Goal: Task Accomplishment & Management: Manage account settings

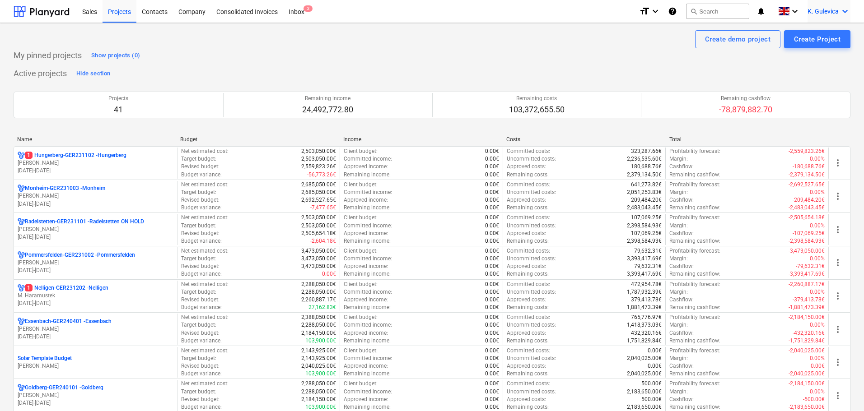
click at [828, 4] on div "K. Gulevica keyboard_arrow_down" at bounding box center [828, 11] width 43 height 23
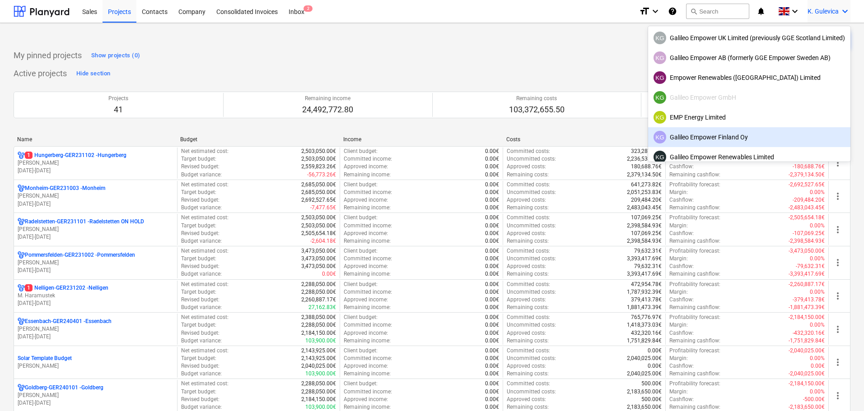
click at [391, 64] on div at bounding box center [432, 205] width 864 height 411
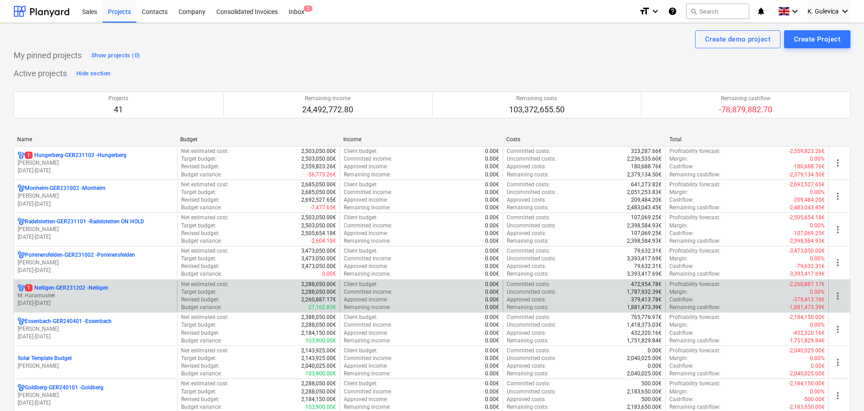
click at [100, 283] on div "1 Nelligen-GER231202 - Nelligen M. Haramustek [DATE] - [DATE]" at bounding box center [95, 296] width 163 height 31
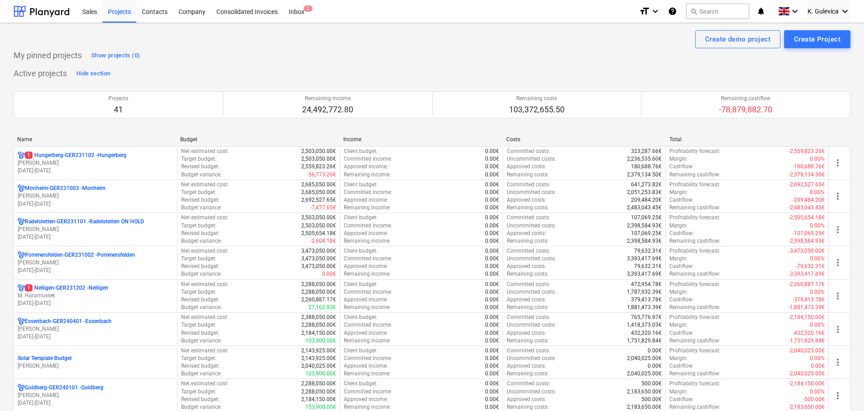
drag, startPoint x: 103, startPoint y: 301, endPoint x: 131, endPoint y: 297, distance: 28.3
click at [104, 300] on p "[DATE] - [DATE]" at bounding box center [96, 304] width 156 height 8
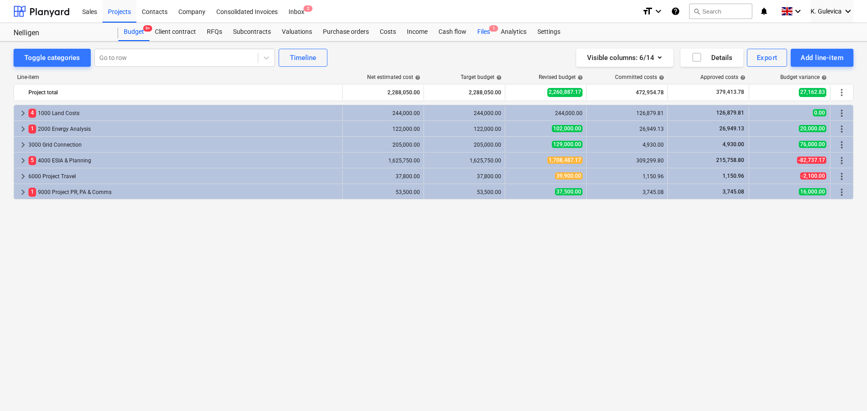
click at [482, 34] on div "Files 1" at bounding box center [483, 32] width 23 height 18
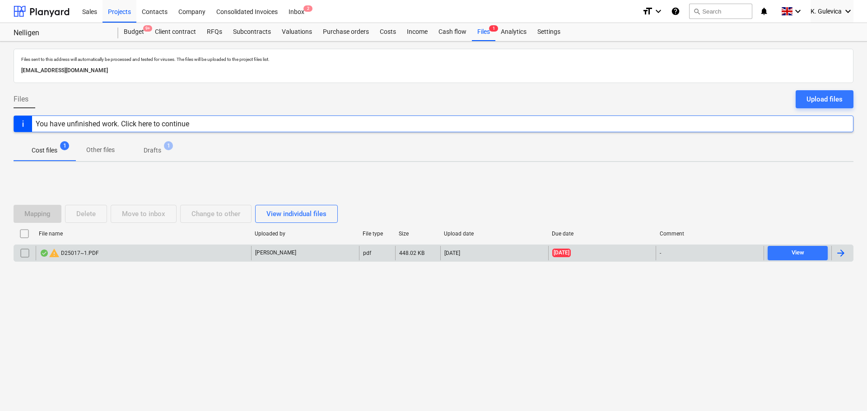
click at [204, 254] on div "warning D25017~1.PDF" at bounding box center [143, 253] width 215 height 14
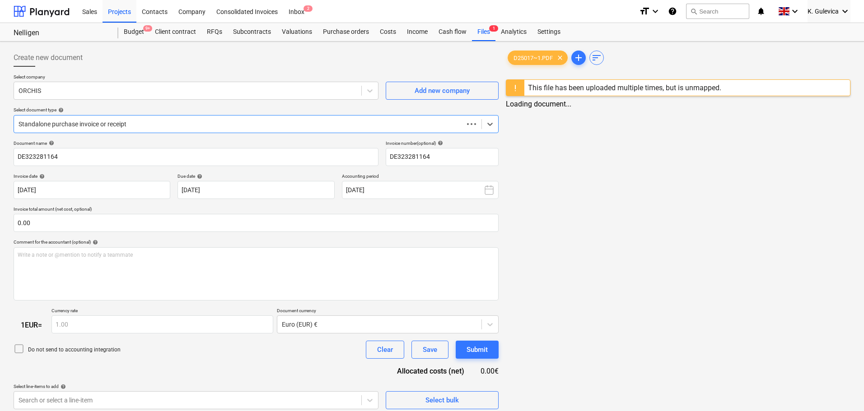
type input "DE323281164"
type input "[DATE]"
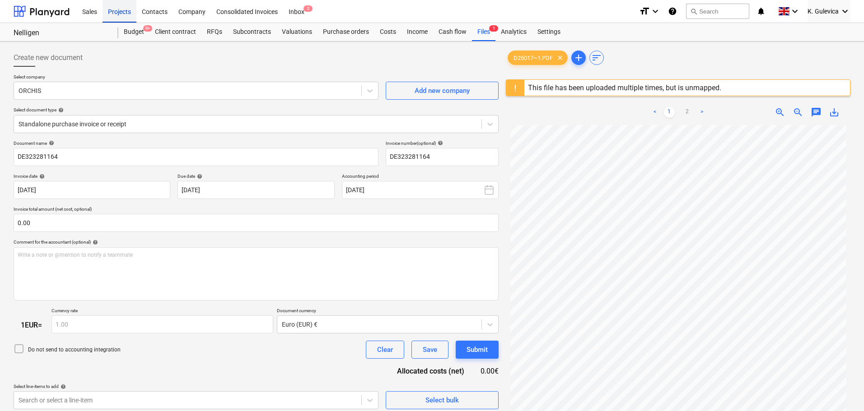
click at [118, 11] on div "Projects" at bounding box center [119, 11] width 34 height 23
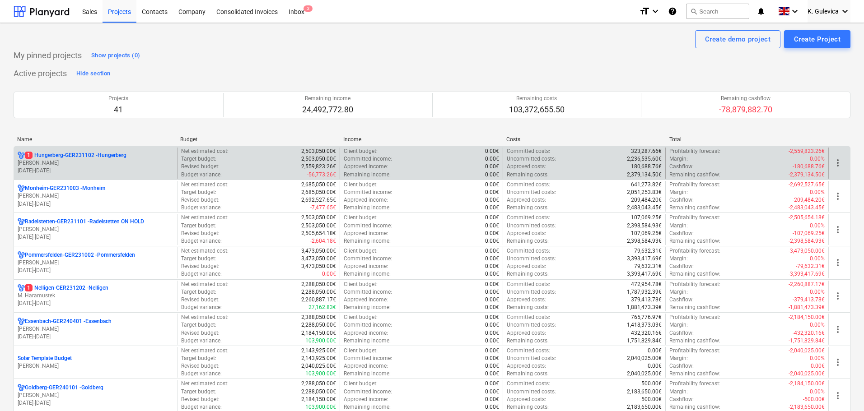
click at [65, 149] on div "1 Hungerberg-GER231102 - [PERSON_NAME] [DATE] - [DATE]" at bounding box center [95, 163] width 163 height 31
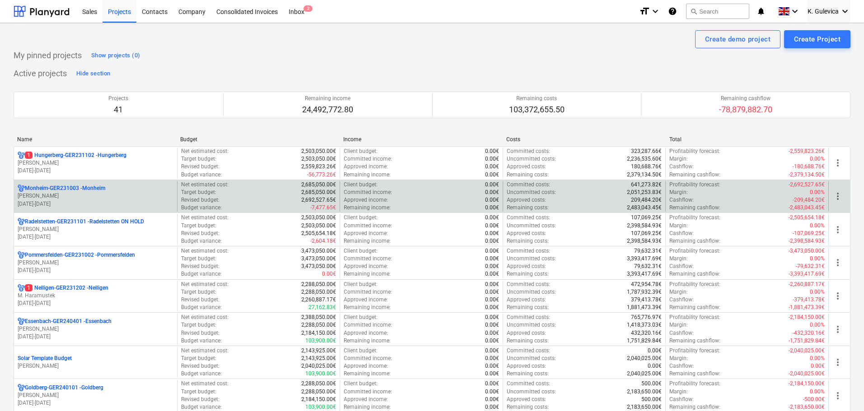
click at [85, 193] on p "[PERSON_NAME]" at bounding box center [96, 196] width 156 height 8
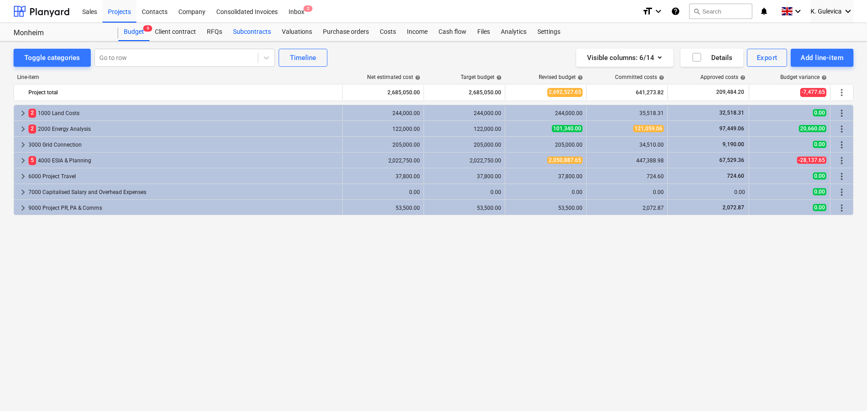
click at [255, 33] on div "Subcontracts" at bounding box center [252, 32] width 49 height 18
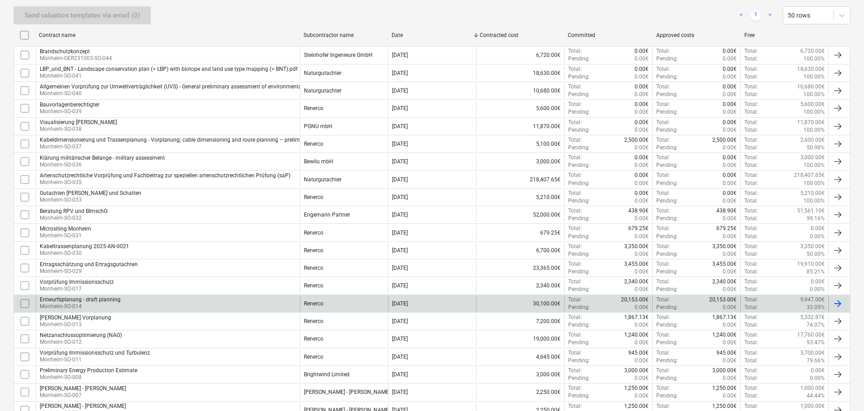
scroll to position [260, 0]
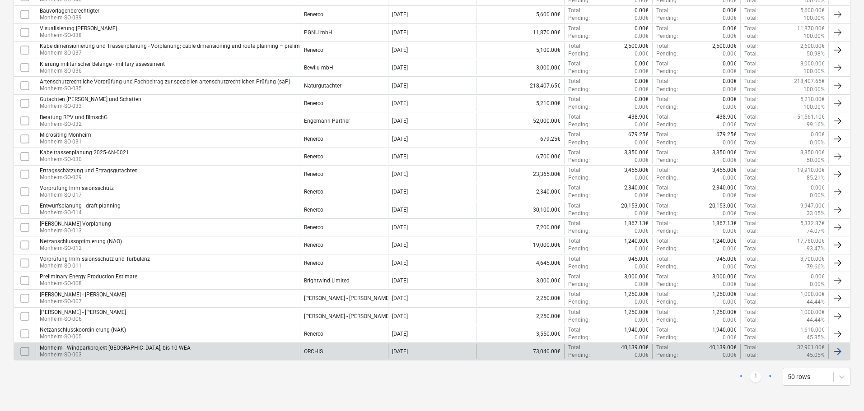
click at [310, 352] on div "ORCHIS" at bounding box center [313, 352] width 19 height 6
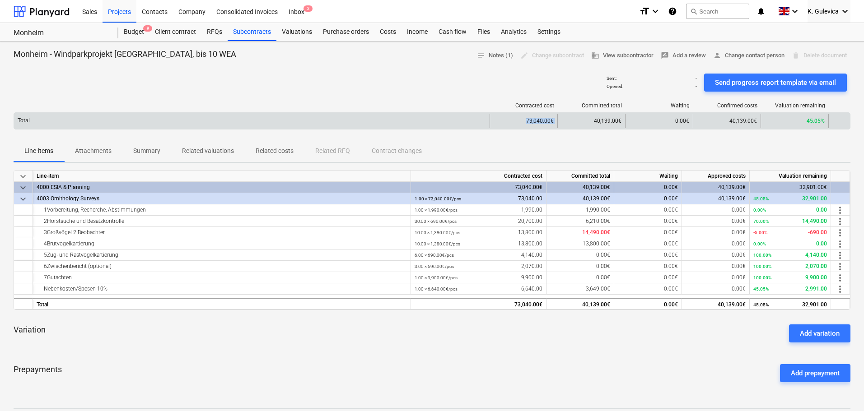
drag, startPoint x: 535, startPoint y: 121, endPoint x: 560, endPoint y: 124, distance: 25.0
click at [561, 124] on div "Total 73,040.00€ 40,139.00€ 0.00€ 40,139.00€ 45.05%" at bounding box center [432, 121] width 836 height 14
click at [728, 122] on div "40,139.00€" at bounding box center [727, 121] width 68 height 14
drag, startPoint x: 728, startPoint y: 122, endPoint x: 756, endPoint y: 123, distance: 27.6
click at [756, 123] on div "40,139.00€" at bounding box center [727, 121] width 68 height 14
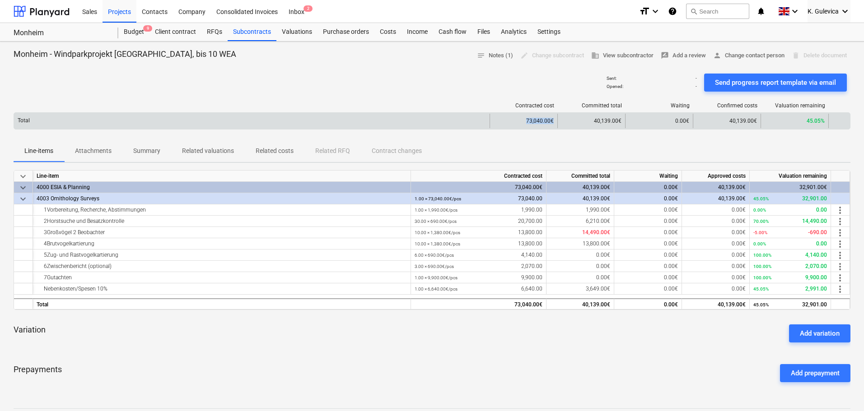
drag, startPoint x: 515, startPoint y: 116, endPoint x: 555, endPoint y: 124, distance: 41.3
click at [555, 123] on div "73,040.00€" at bounding box center [523, 121] width 68 height 14
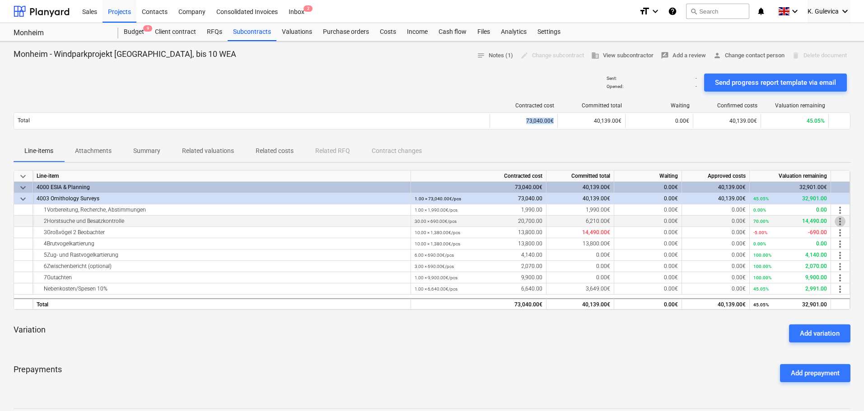
click at [839, 221] on span "more_vert" at bounding box center [839, 221] width 11 height 11
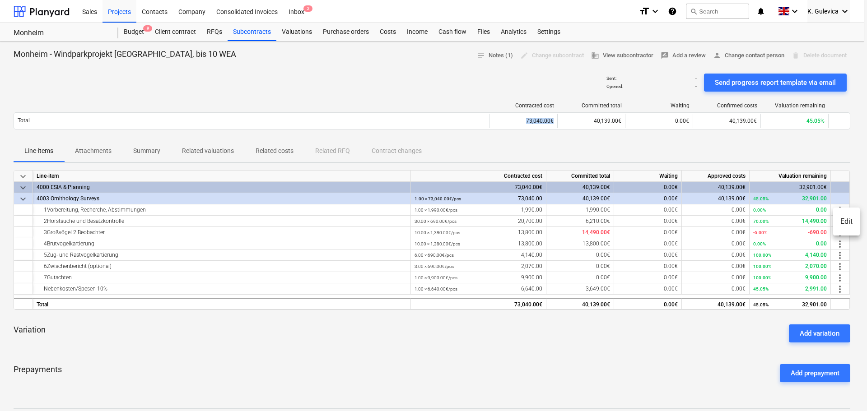
click at [845, 220] on li "Edit" at bounding box center [846, 221] width 27 height 21
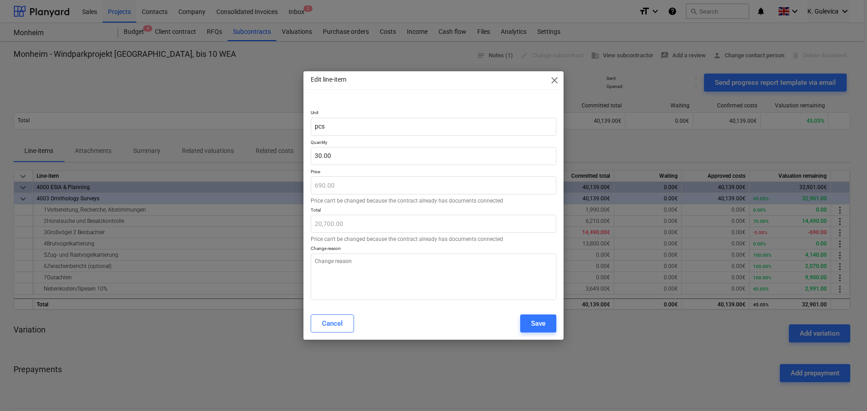
type textarea "x"
type input "30"
drag, startPoint x: 350, startPoint y: 150, endPoint x: 299, endPoint y: 150, distance: 50.6
click at [276, 150] on div "Edit line-item close Unit pcs Quantity 30 Price 690.00 Price can't be changed b…" at bounding box center [433, 205] width 867 height 411
type textarea "x"
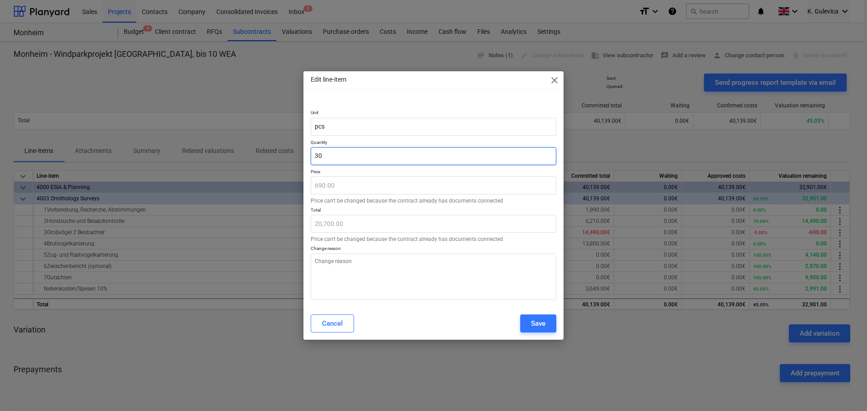
type input "0"
type input "0.00"
type input "0"
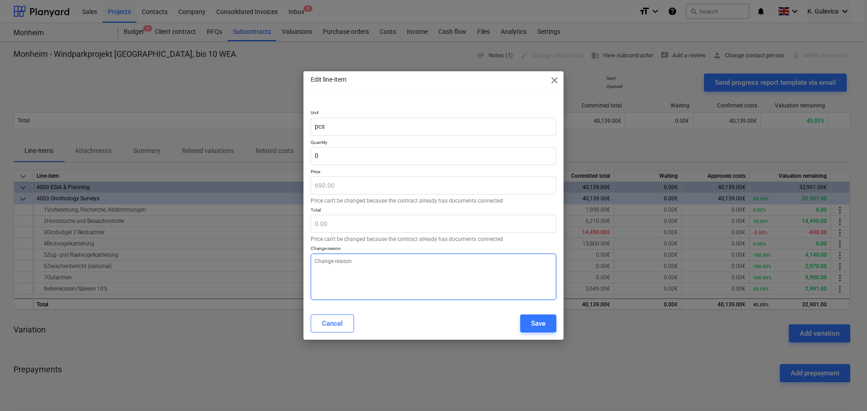
type textarea "x"
type input "0.00"
click at [358, 281] on textarea at bounding box center [434, 277] width 246 height 47
type textarea "x"
type textarea "c"
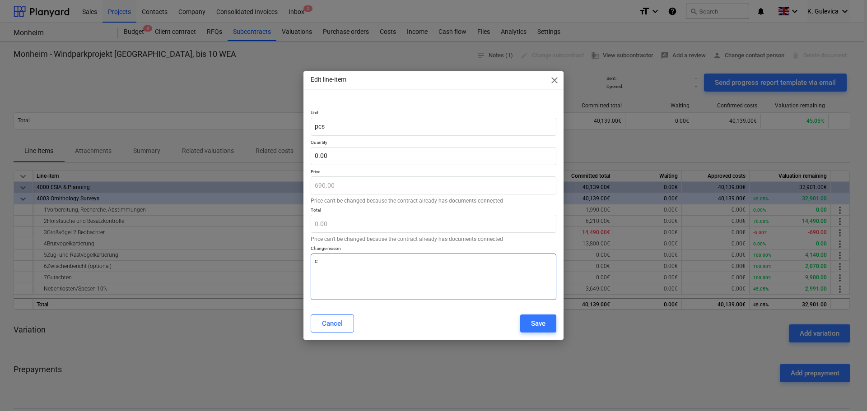
type textarea "x"
type textarea "cl"
type textarea "x"
type textarea "clo"
type textarea "x"
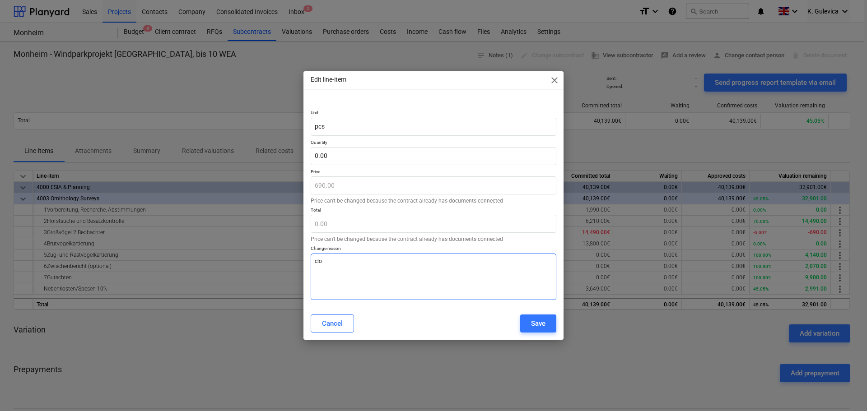
type textarea "clos"
type textarea "x"
type textarea "close"
type textarea "x"
type textarea "closed"
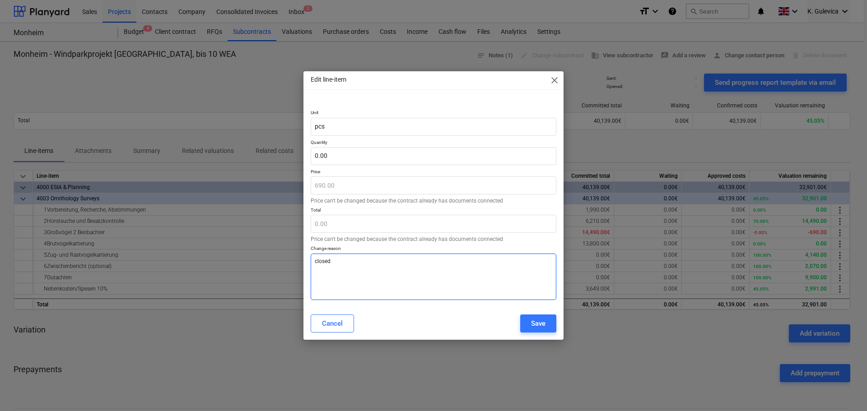
click at [316, 260] on textarea "closed" at bounding box center [434, 277] width 246 height 47
click at [314, 261] on textarea "closed" at bounding box center [434, 277] width 246 height 47
type textarea "x"
type textarea "Sclosed"
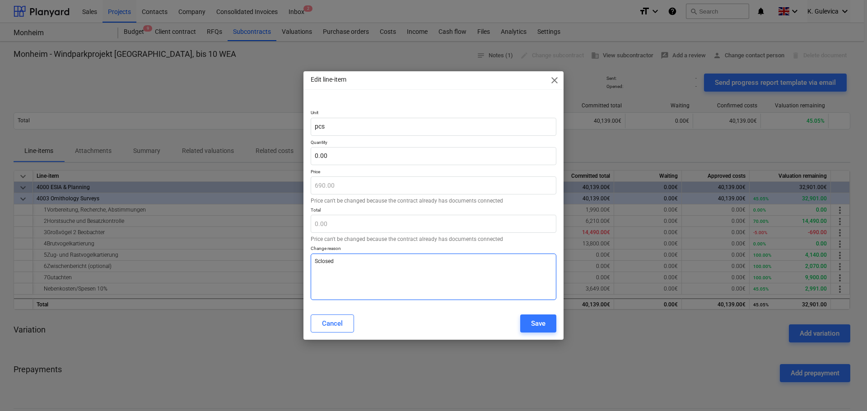
type textarea "x"
type textarea "SOclosed"
type textarea "x"
drag, startPoint x: 348, startPoint y: 261, endPoint x: 330, endPoint y: 262, distance: 18.1
click at [272, 261] on div "Edit line-item close Unit pcs Quantity 0.00 Price 690.00 Price can't be changed…" at bounding box center [433, 205] width 867 height 411
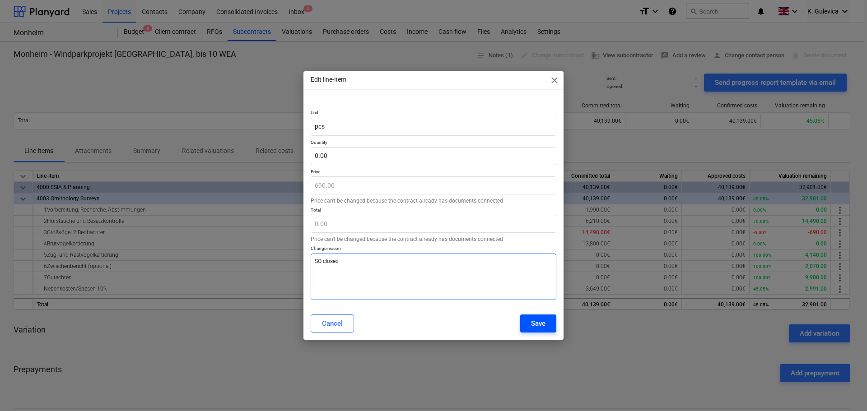
type textarea "SO closed"
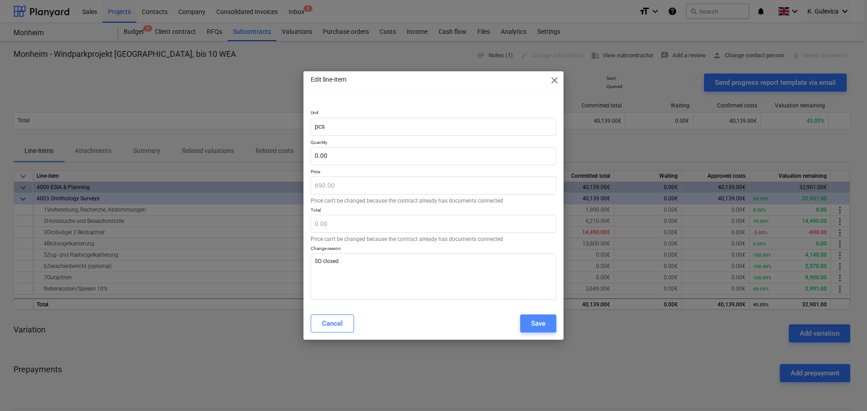
click at [540, 320] on div "Save" at bounding box center [538, 324] width 14 height 12
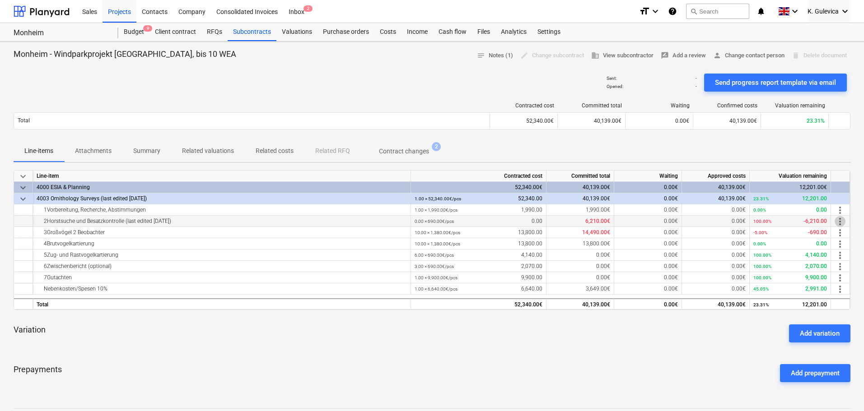
click at [839, 220] on span "more_vert" at bounding box center [839, 221] width 11 height 11
click at [843, 219] on li "Edit" at bounding box center [846, 221] width 27 height 21
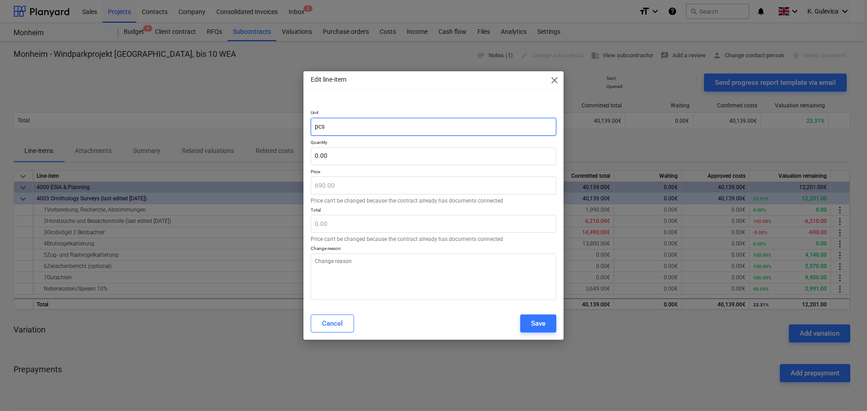
type textarea "x"
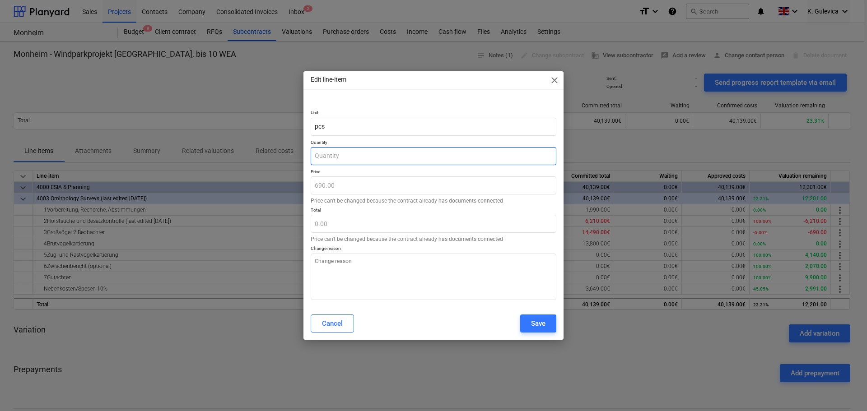
click at [355, 154] on input "text" at bounding box center [434, 156] width 246 height 18
type input "9"
type textarea "x"
type input "6,210.00"
type input "9"
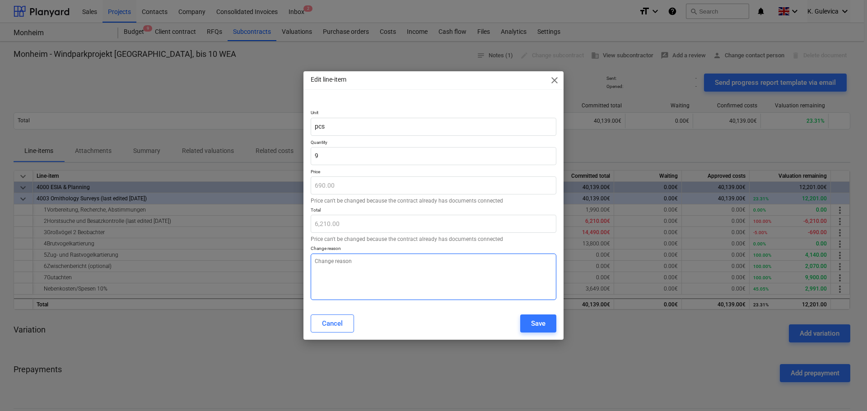
type textarea "x"
type input "9.00"
click at [340, 279] on textarea at bounding box center [434, 277] width 246 height 47
paste textarea "SO closed"
type textarea "x"
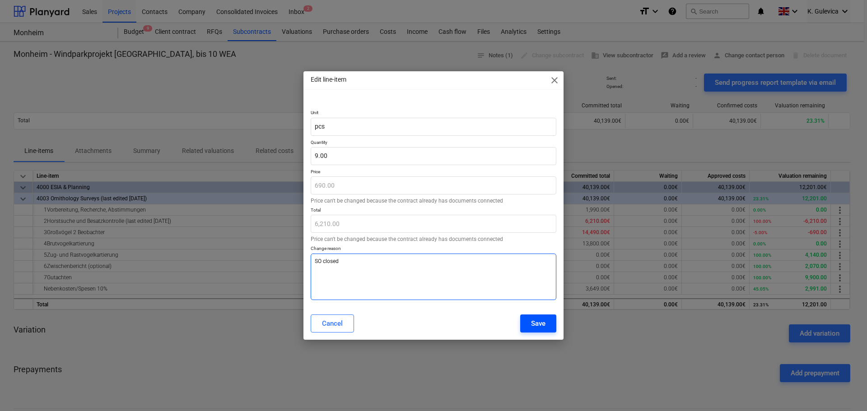
type textarea "SO closed"
click at [536, 325] on div "Save" at bounding box center [538, 324] width 14 height 12
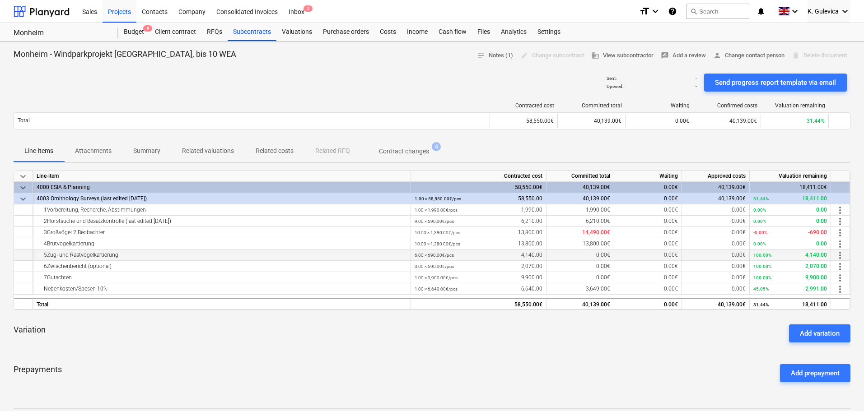
click at [837, 255] on span "more_vert" at bounding box center [839, 255] width 11 height 11
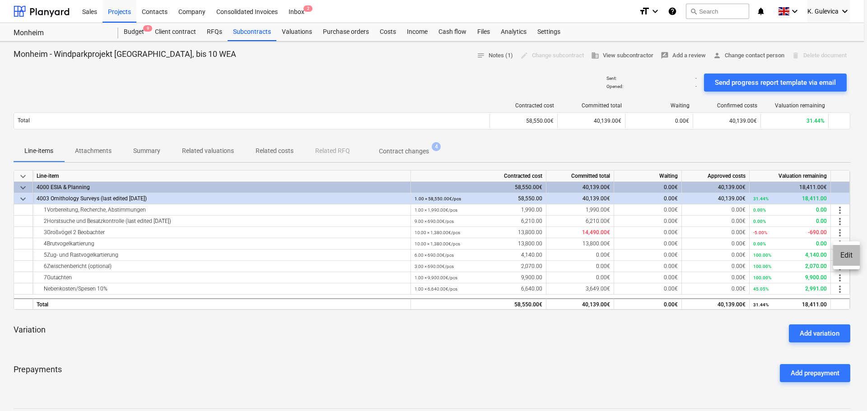
click at [844, 256] on li "Edit" at bounding box center [846, 255] width 27 height 21
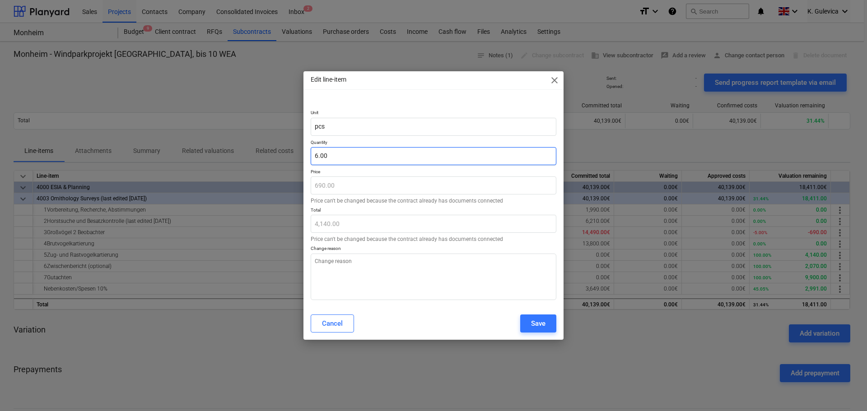
type textarea "x"
type input "6"
drag, startPoint x: 342, startPoint y: 158, endPoint x: 352, endPoint y: 156, distance: 9.7
click at [295, 157] on div "Edit line-item close Unit pcs Quantity 6 Price 690.00 Price can't be changed be…" at bounding box center [433, 205] width 867 height 411
type textarea "x"
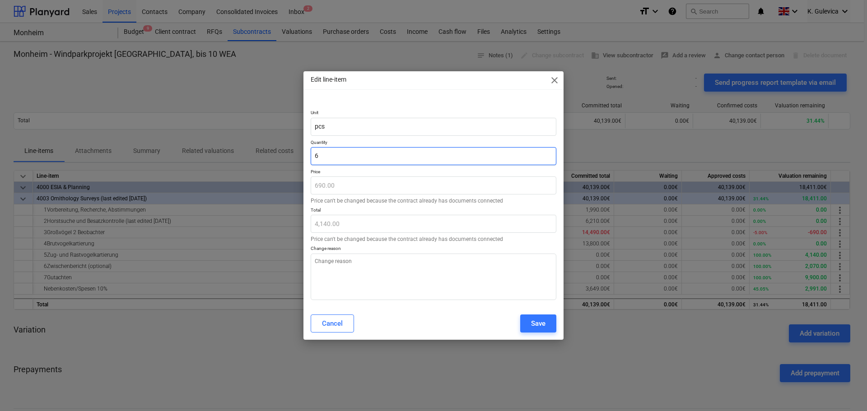
type input "0"
type input "0.00"
type input "0"
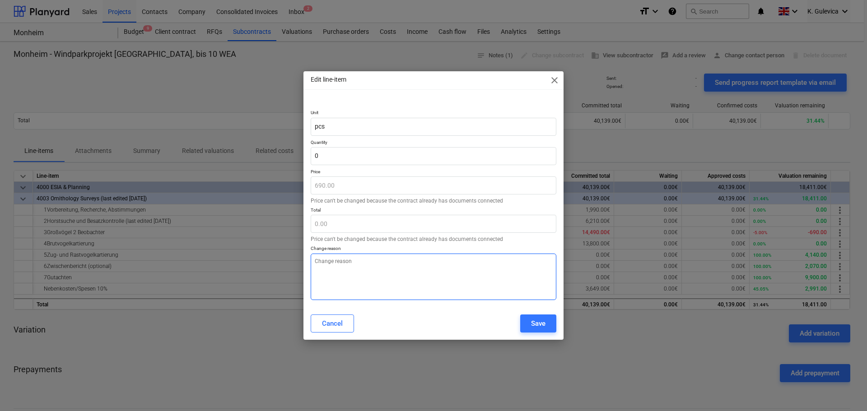
type textarea "x"
type input "0.00"
click at [367, 275] on textarea at bounding box center [434, 277] width 246 height 47
paste textarea "SO closed"
type textarea "x"
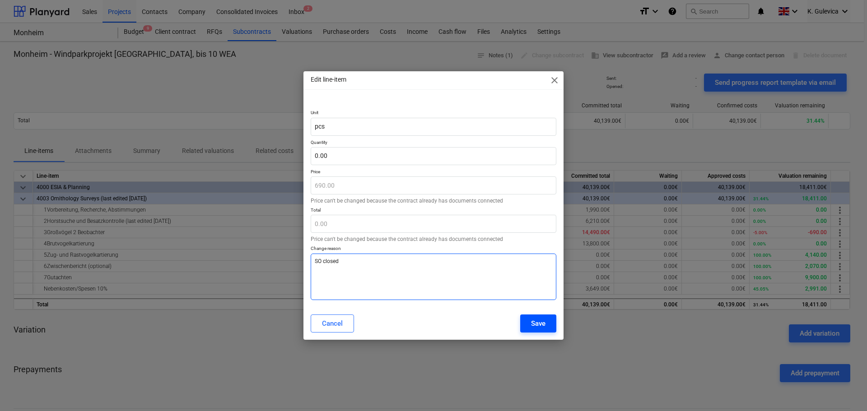
type textarea "SO closed"
click at [535, 324] on div "Save" at bounding box center [538, 324] width 14 height 12
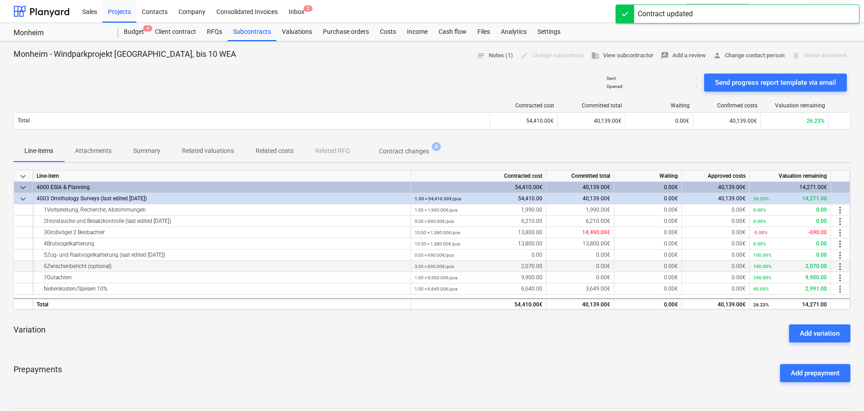
click at [841, 266] on span "more_vert" at bounding box center [839, 266] width 11 height 11
click at [849, 270] on li "Edit" at bounding box center [846, 266] width 27 height 21
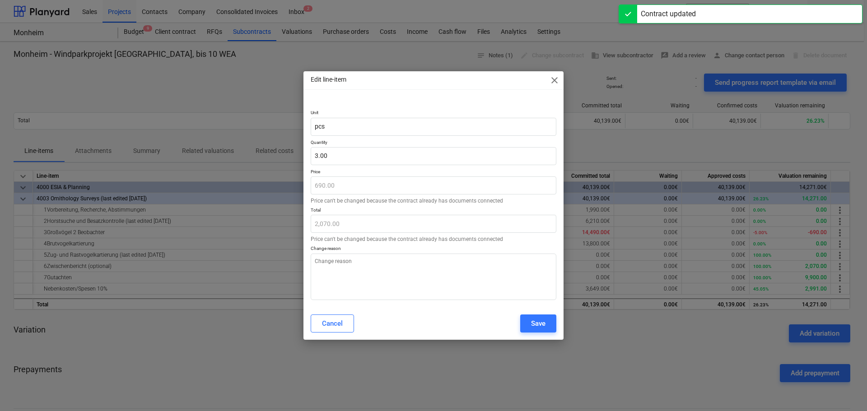
type textarea "x"
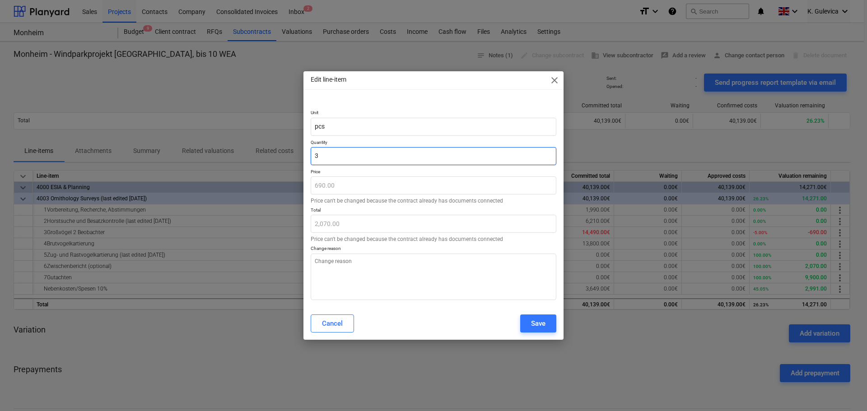
drag, startPoint x: 334, startPoint y: 154, endPoint x: 311, endPoint y: 154, distance: 22.6
click at [288, 154] on div "Edit line-item close Unit pcs Quantity 3 Price 690.00 Price can't be changed be…" at bounding box center [433, 205] width 867 height 411
type input "0"
type textarea "x"
type input "0.00"
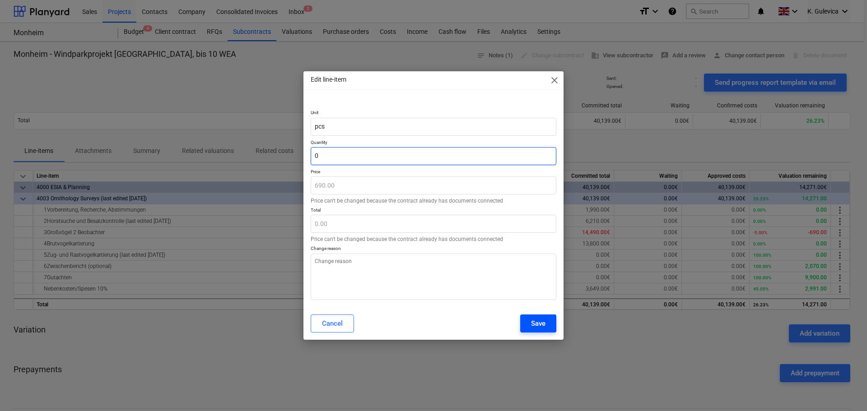
type input "0"
type textarea "x"
type input "0.00"
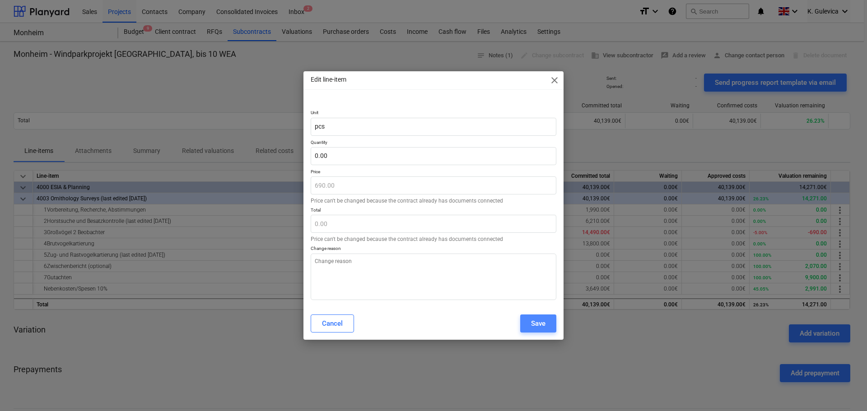
click at [539, 324] on div "Save" at bounding box center [538, 324] width 14 height 12
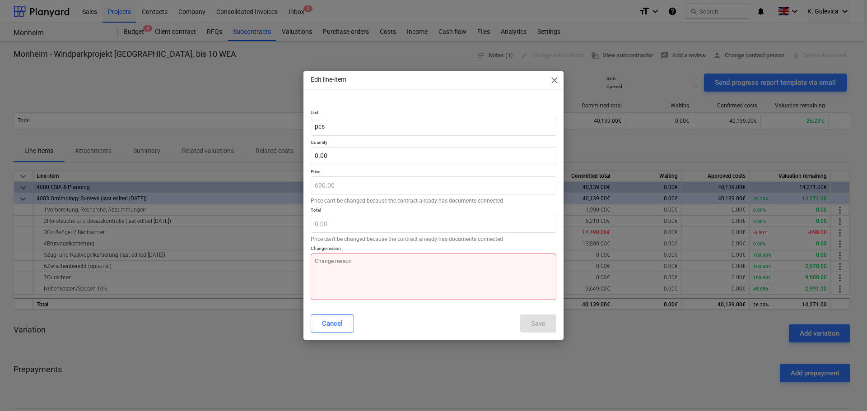
click at [338, 270] on textarea at bounding box center [434, 277] width 246 height 47
paste textarea "SO closed"
type textarea "x"
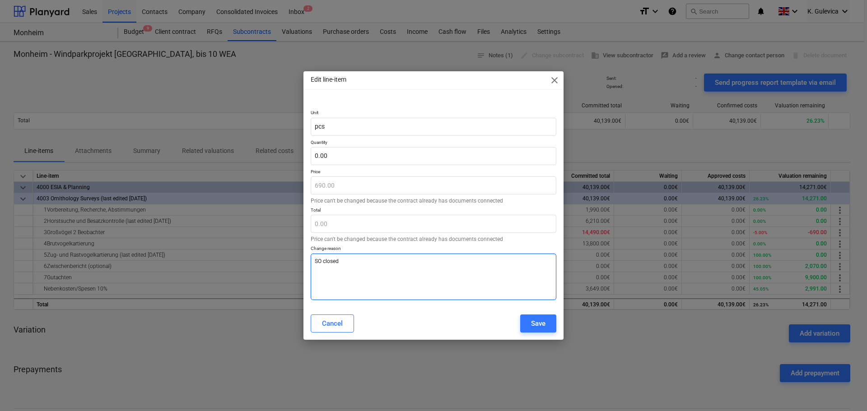
type textarea "SO closed"
click at [540, 325] on div "Save" at bounding box center [538, 324] width 14 height 12
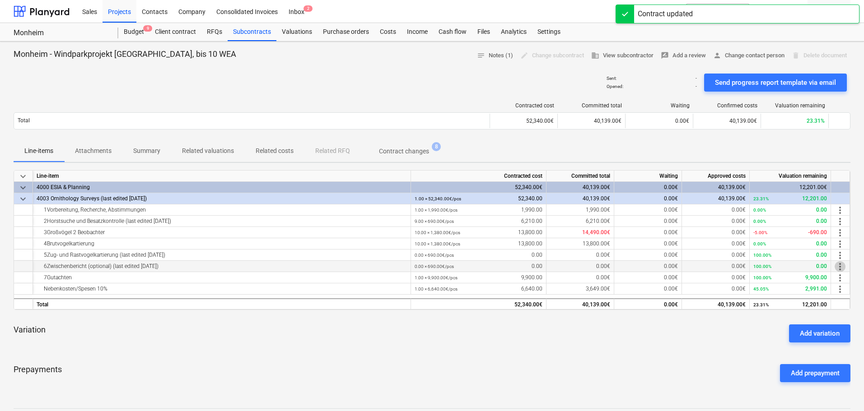
click at [838, 266] on span "more_vert" at bounding box center [839, 266] width 11 height 11
click at [813, 278] on div at bounding box center [433, 205] width 867 height 411
click at [839, 279] on span "more_vert" at bounding box center [839, 278] width 11 height 11
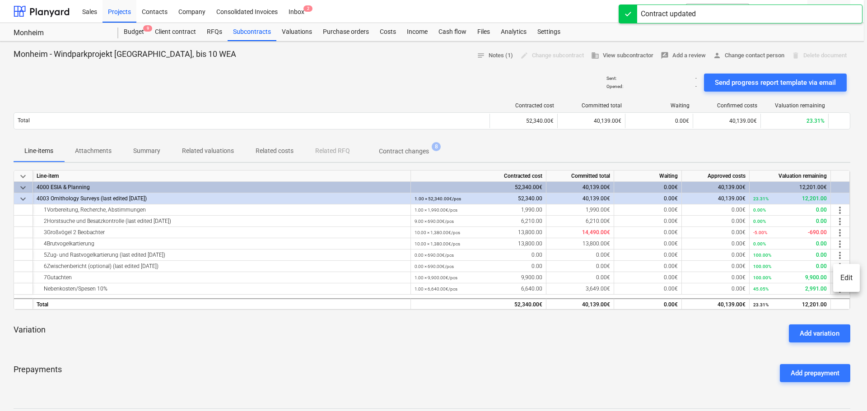
click at [845, 278] on li "Edit" at bounding box center [846, 278] width 27 height 21
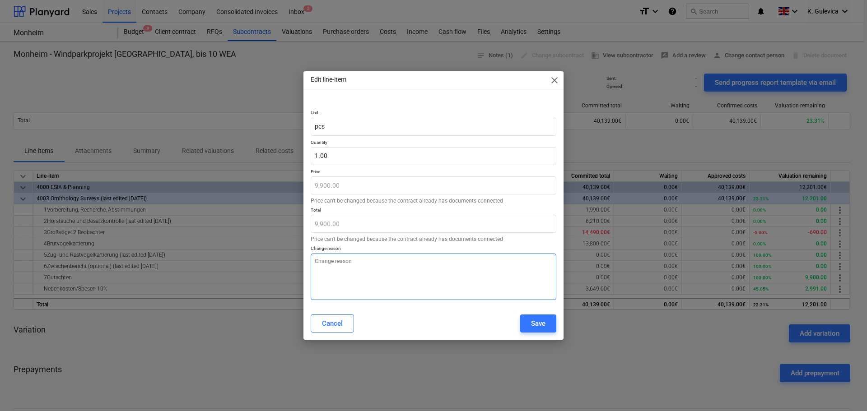
click at [347, 277] on textarea at bounding box center [434, 277] width 246 height 47
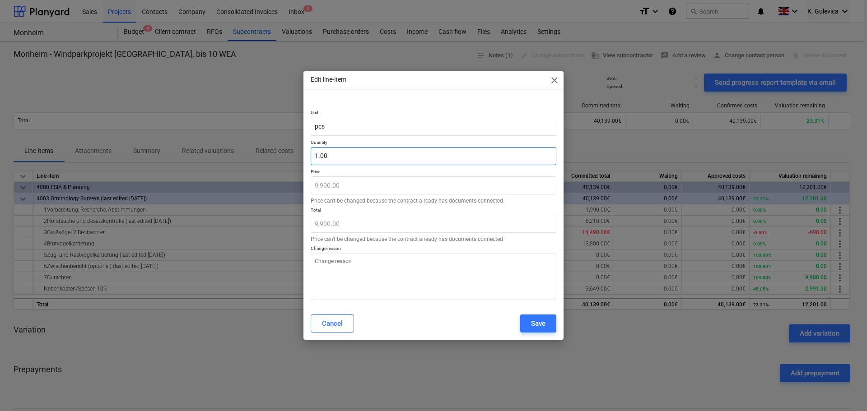
type textarea "x"
drag, startPoint x: 332, startPoint y: 157, endPoint x: 308, endPoint y: 155, distance: 24.0
click at [308, 155] on div "Unit pcs Quantity 1 Price 9,900.00 Price can't be changed because the contract …" at bounding box center [433, 203] width 260 height 208
type input "0"
type textarea "x"
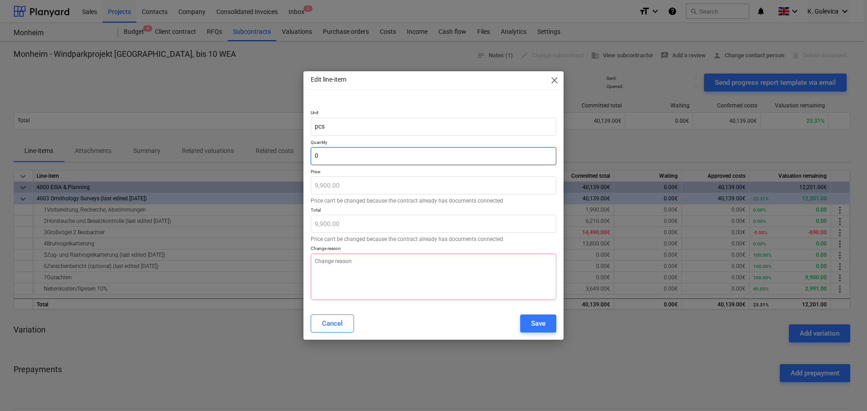
type input "0.00"
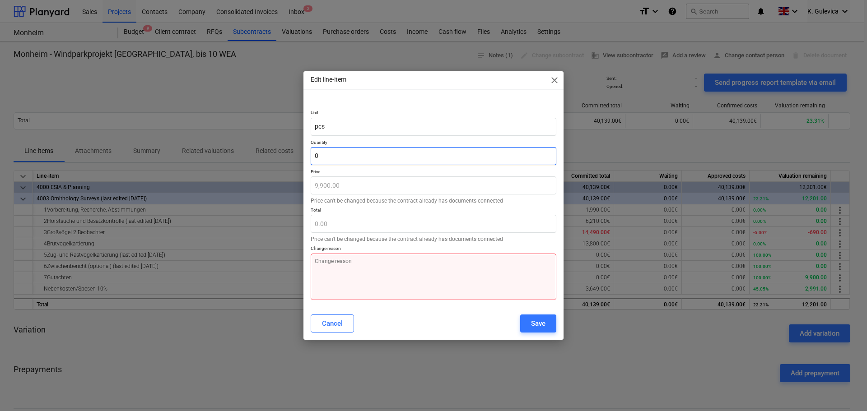
type input "0"
type textarea "x"
type input "0.00"
click at [344, 287] on textarea at bounding box center [434, 277] width 246 height 47
paste textarea "SO closed"
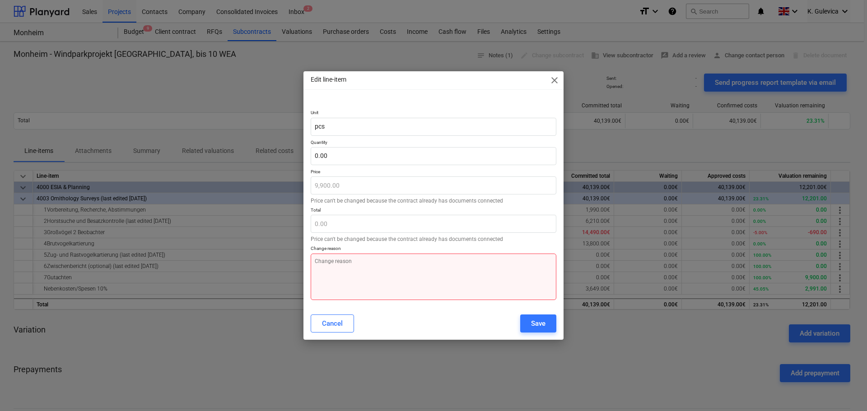
type textarea "x"
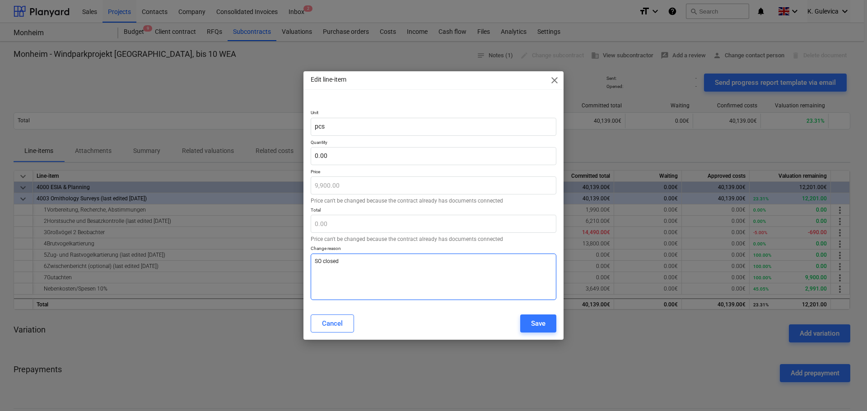
type textarea "SO closed"
click at [535, 323] on div "Save" at bounding box center [538, 324] width 14 height 12
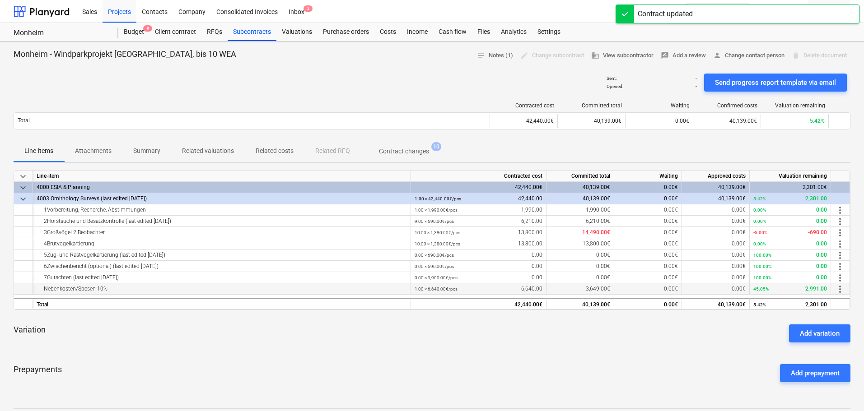
click at [840, 291] on span "more_vert" at bounding box center [839, 289] width 11 height 11
click at [848, 292] on li "Edit" at bounding box center [846, 289] width 27 height 21
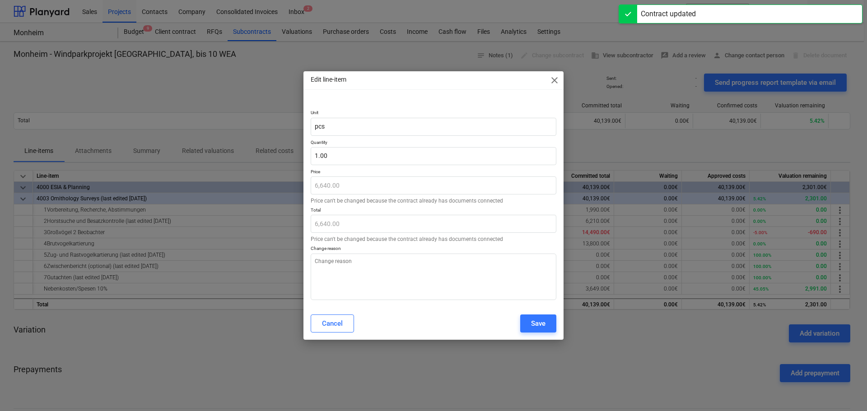
type textarea "x"
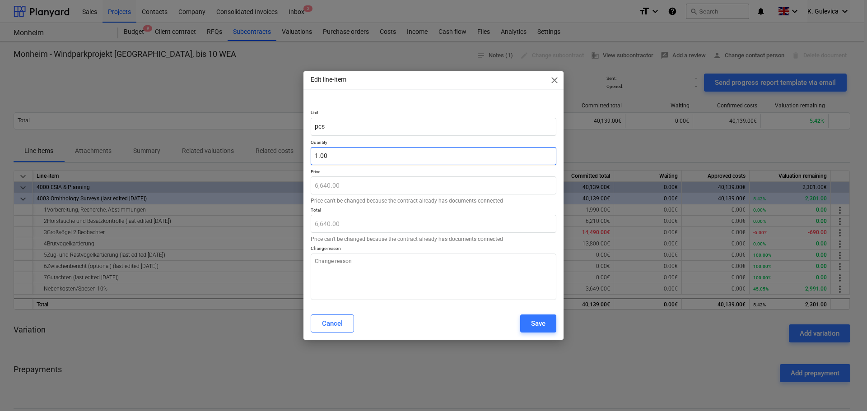
type input "1"
click at [339, 157] on input "1" at bounding box center [434, 156] width 246 height 18
type textarea "x"
type input "0.00"
type textarea "x"
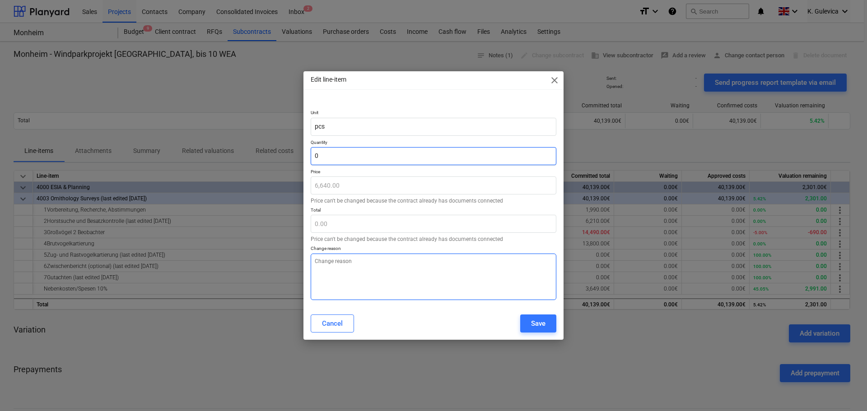
type input "0"
type textarea "x"
type input "0.00"
click at [350, 275] on textarea at bounding box center [434, 277] width 246 height 47
paste textarea "SO closed"
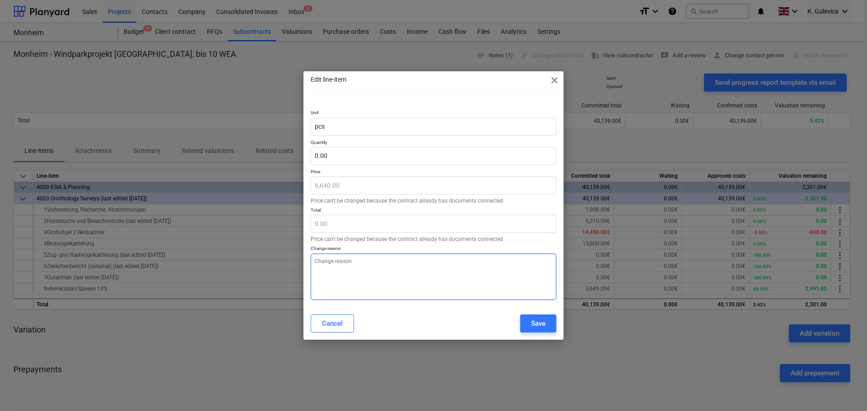
type textarea "x"
type textarea "SO closed"
click at [548, 322] on button "Save" at bounding box center [538, 324] width 36 height 18
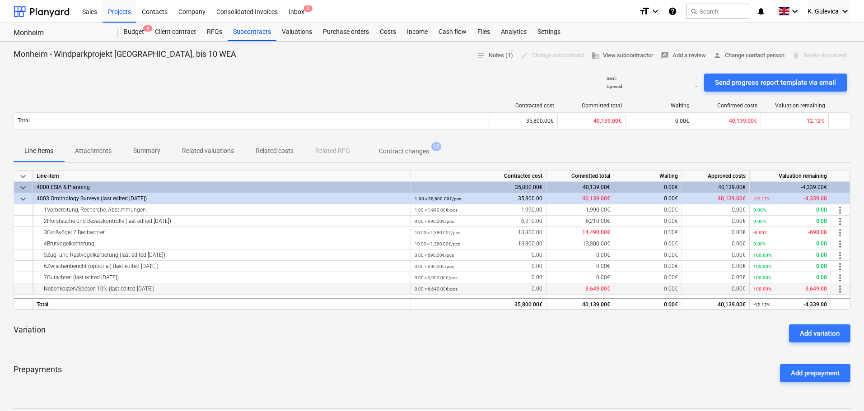
click at [839, 288] on span "more_vert" at bounding box center [839, 289] width 11 height 11
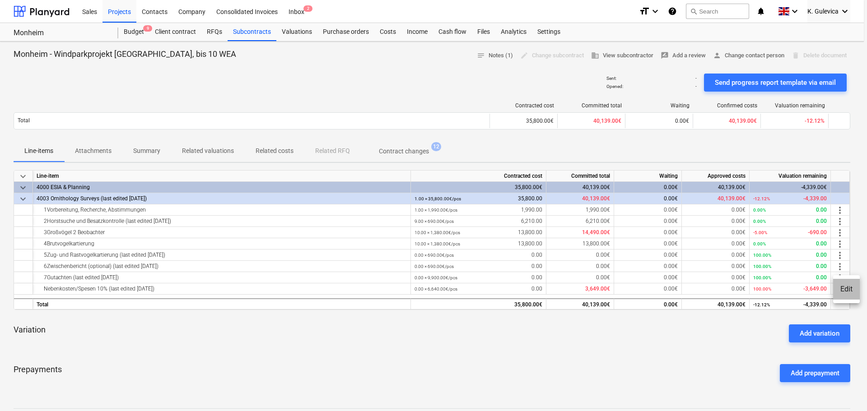
click at [847, 286] on li "Edit" at bounding box center [846, 289] width 27 height 21
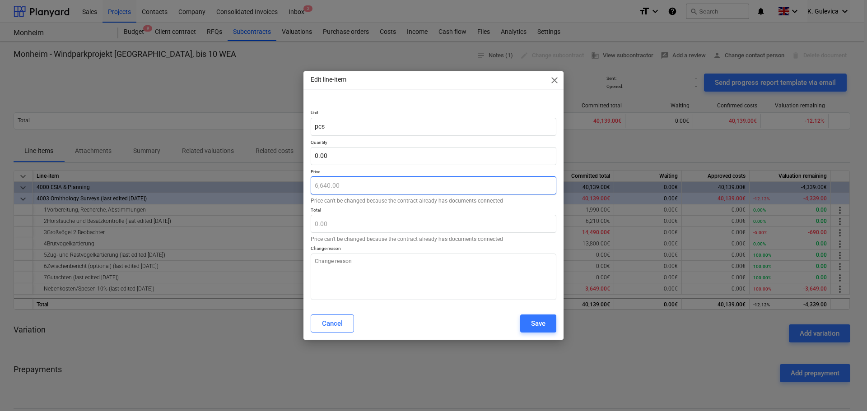
type textarea "x"
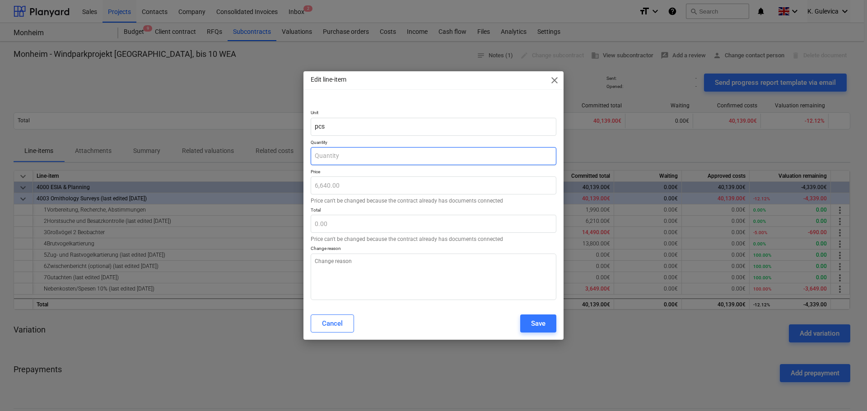
click at [365, 156] on input "text" at bounding box center [434, 156] width 246 height 18
type input "0"
type textarea "x"
type input "0."
type textarea "x"
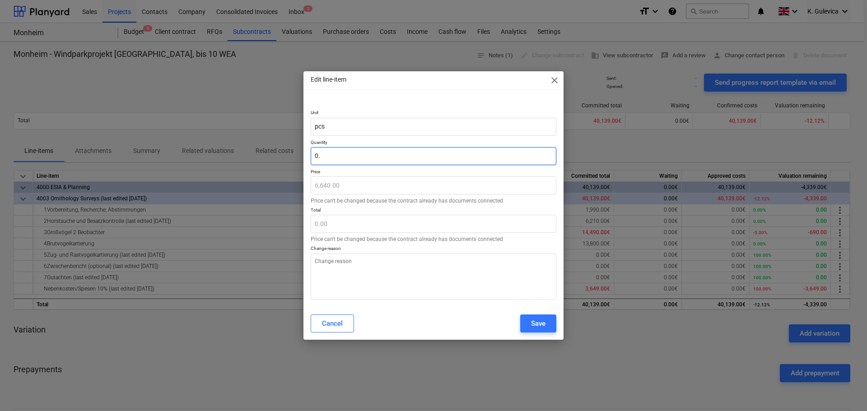
type input "0.5"
type input "3,320.00"
type textarea "x"
type input "0.54"
type input "3,585.60"
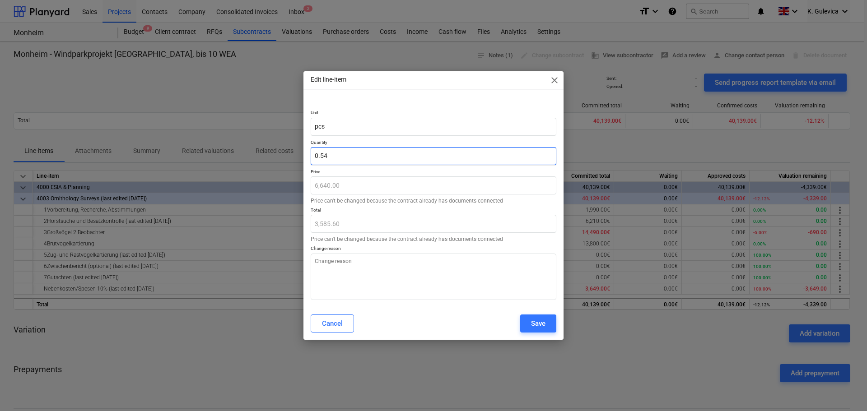
type textarea "x"
type input "0.549"
type input "3,645.36"
type textarea "x"
type input "0.5495"
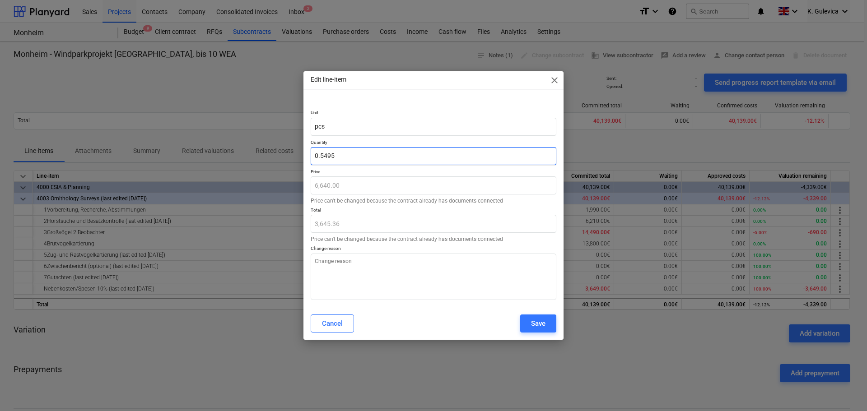
type input "3,648.68"
type textarea "x"
type input "0.54954"
type input "3,648.95"
type textarea "x"
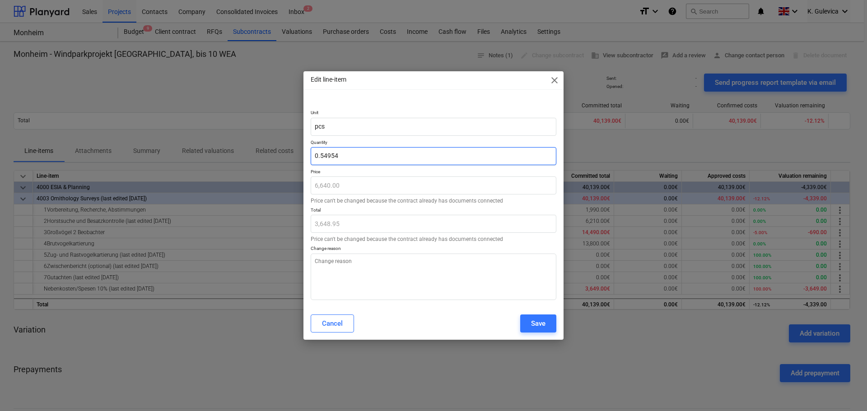
type input "0.549548"
type input "3,649.00"
type textarea "x"
type input "0.5495481"
type textarea "x"
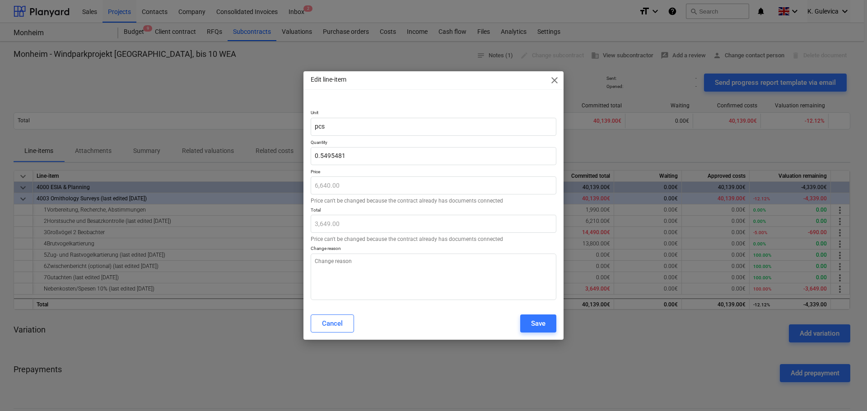
type input "0.55"
click at [300, 262] on div "Edit line-item close Unit pcs Quantity 0.55 Price 6,640.00 Price can't be chang…" at bounding box center [433, 205] width 867 height 411
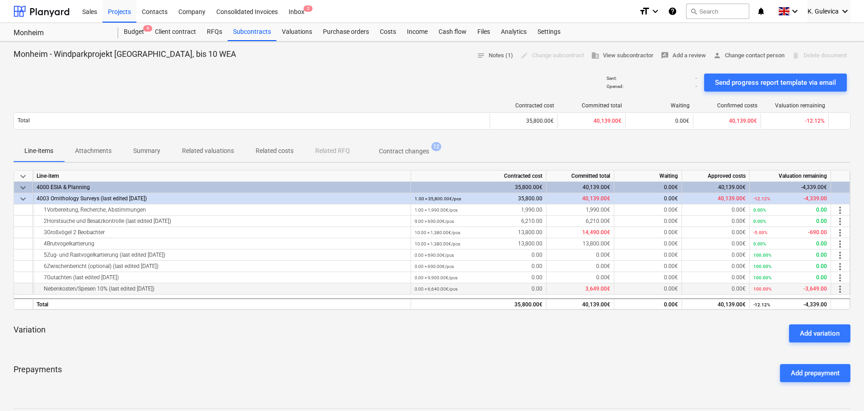
click at [842, 287] on span "more_vert" at bounding box center [839, 289] width 11 height 11
click at [847, 289] on li "Edit" at bounding box center [846, 289] width 27 height 21
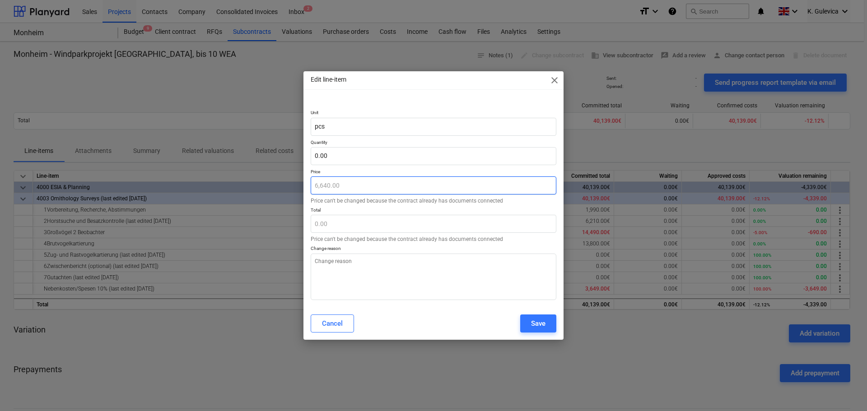
type textarea "x"
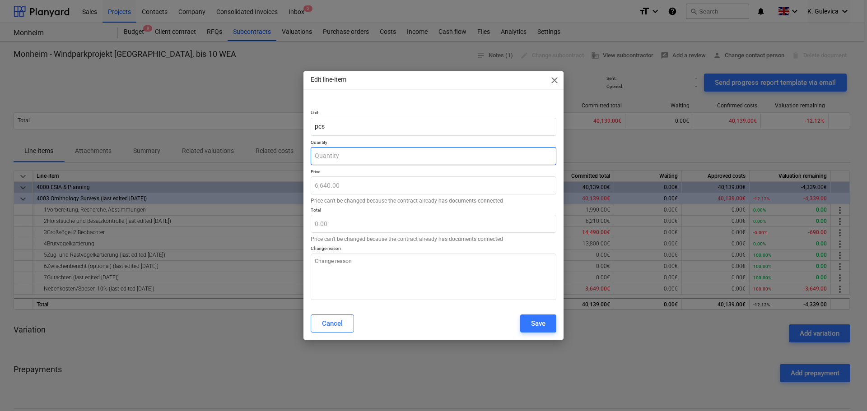
click at [344, 156] on input "text" at bounding box center [434, 156] width 246 height 18
type input "0"
type textarea "x"
type input "0."
type textarea "x"
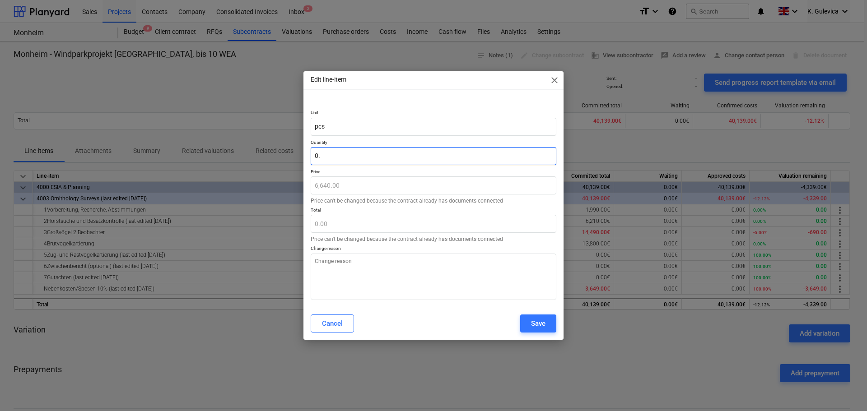
type input "0.5"
type input "3,320.00"
type textarea "x"
type input "0.54"
type input "3,585.60"
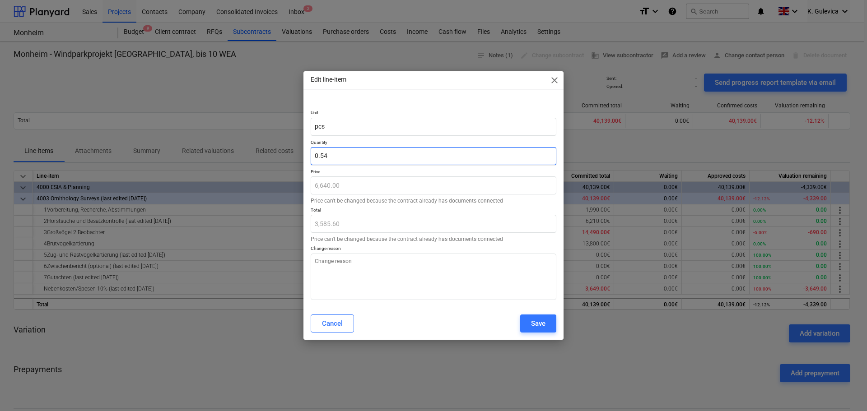
type textarea "x"
type input "0.549"
type input "3,645.36"
type textarea "x"
type input "0.5495"
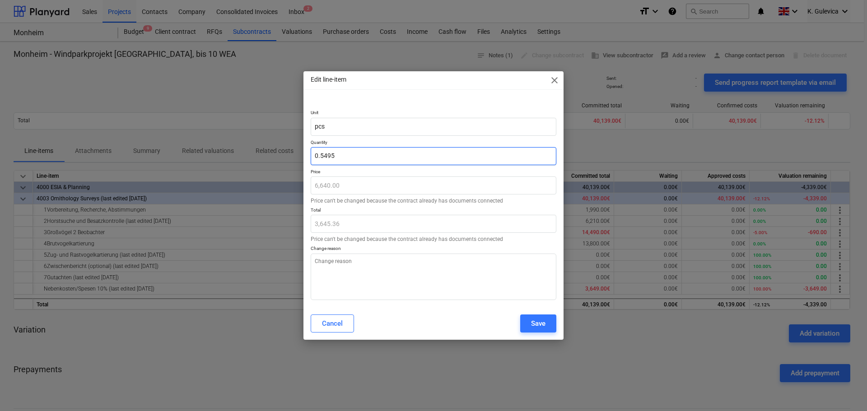
type input "3,648.68"
type textarea "x"
type input "0.54954"
type input "3,648.95"
type textarea "x"
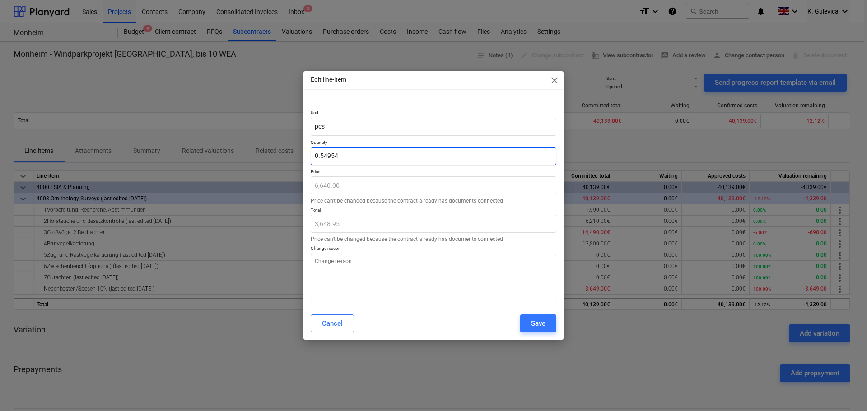
type input "0.549548"
type input "3,649.00"
type textarea "x"
type input "0.5495481"
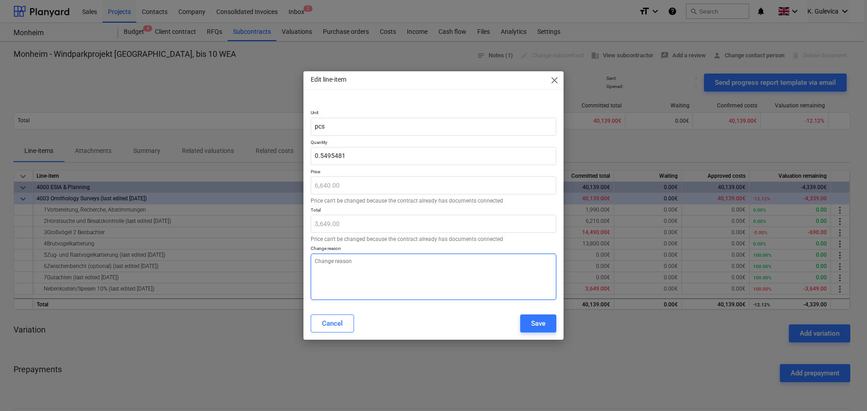
type textarea "x"
type input "0.55"
click at [359, 284] on textarea at bounding box center [434, 277] width 246 height 47
paste textarea "SO closed"
type textarea "x"
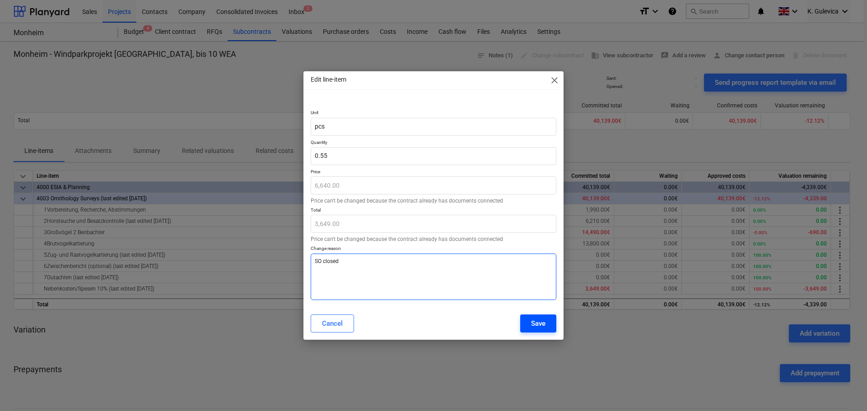
type textarea "SO closed"
click at [541, 324] on div "Save" at bounding box center [538, 324] width 14 height 12
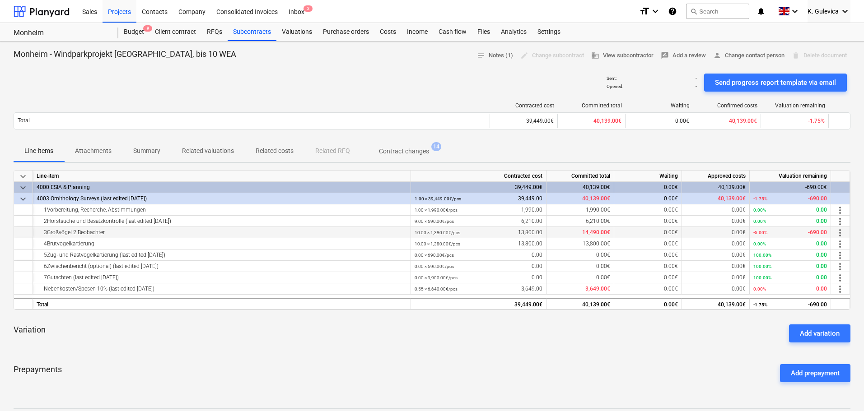
click at [842, 232] on span "more_vert" at bounding box center [839, 233] width 11 height 11
click at [848, 232] on li "Edit" at bounding box center [846, 233] width 27 height 21
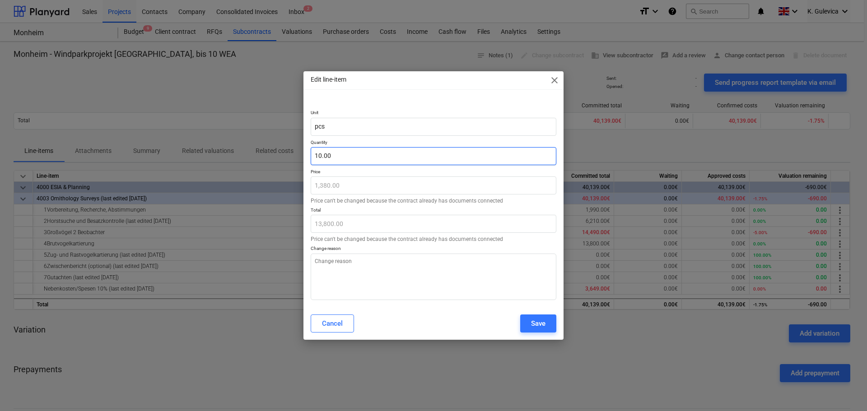
type textarea "x"
click at [352, 156] on input "10" at bounding box center [434, 156] width 246 height 18
type input "10."
type textarea "x"
type input "10.5"
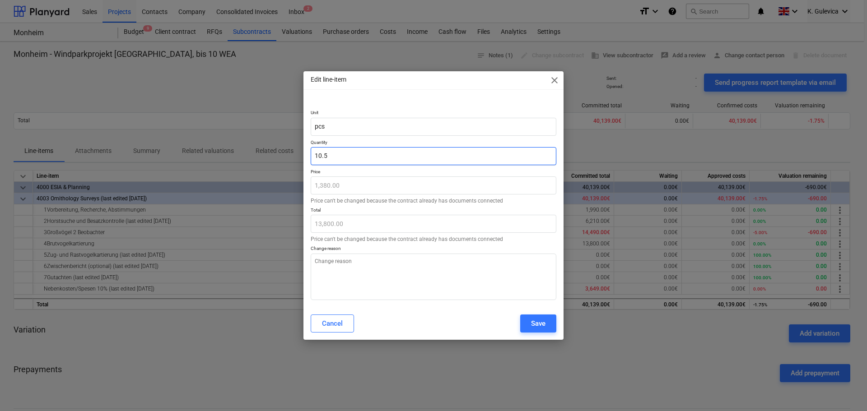
type input "14,490.00"
type input "10.5"
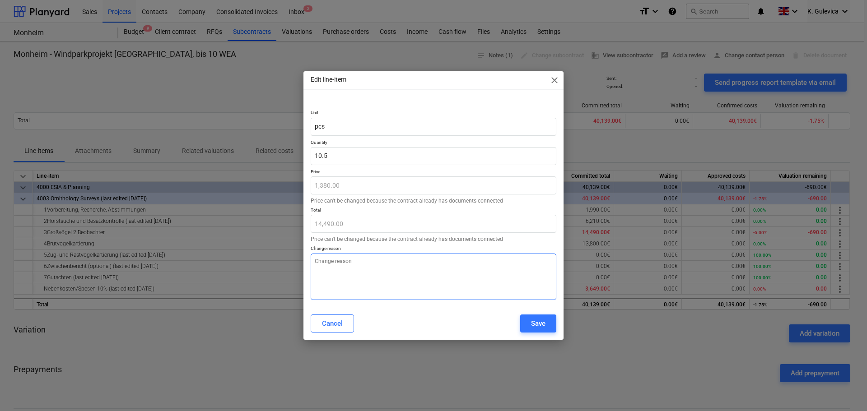
type textarea "x"
type input "10.50"
click at [344, 285] on textarea at bounding box center [434, 277] width 246 height 47
paste textarea "SO closed"
type textarea "x"
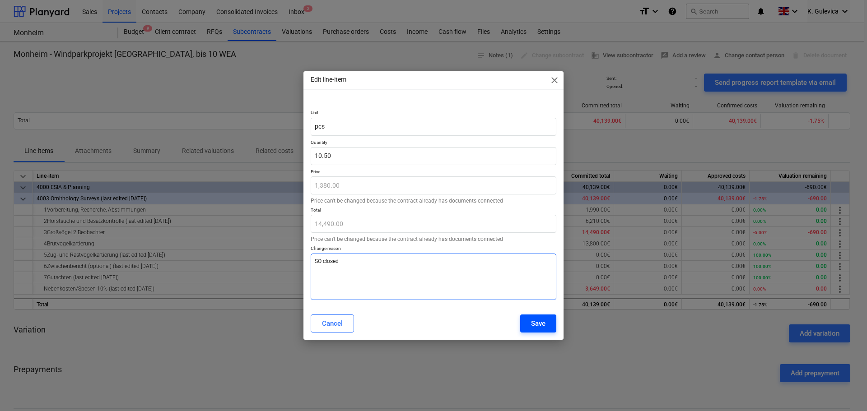
type textarea "SO closed"
click at [540, 322] on div "Save" at bounding box center [538, 324] width 14 height 12
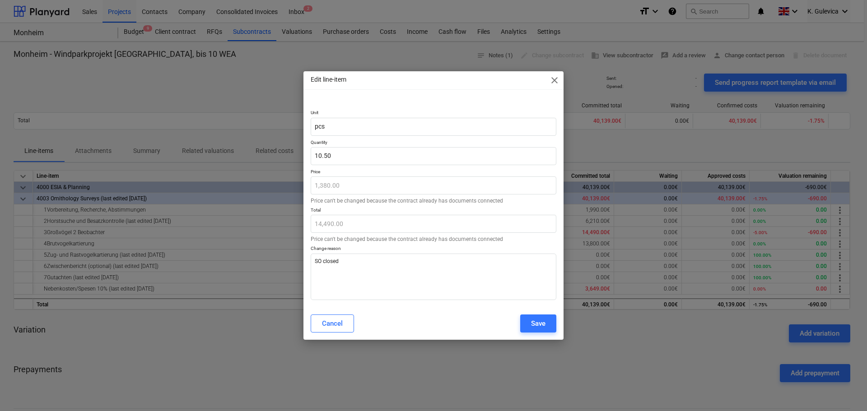
type textarea "x"
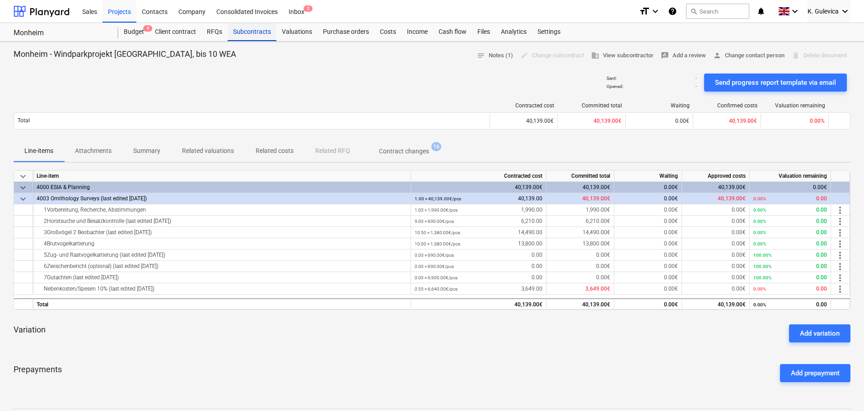
click at [248, 35] on div "Subcontracts" at bounding box center [252, 32] width 49 height 18
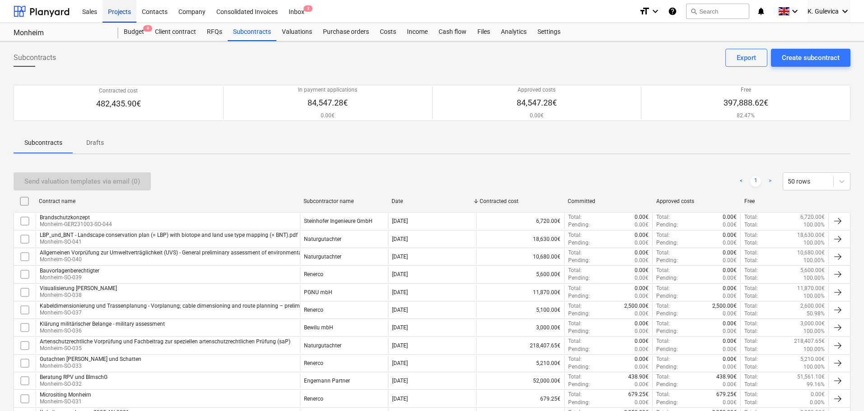
click at [113, 11] on div "Projects" at bounding box center [119, 11] width 34 height 23
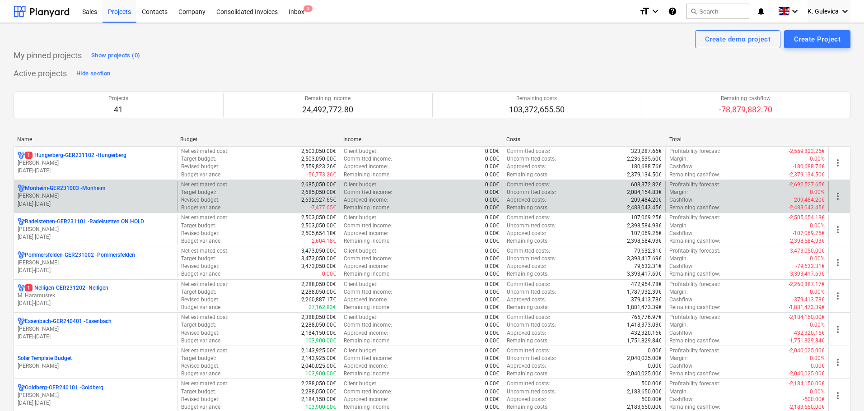
click at [55, 196] on p "[PERSON_NAME]" at bounding box center [96, 196] width 156 height 8
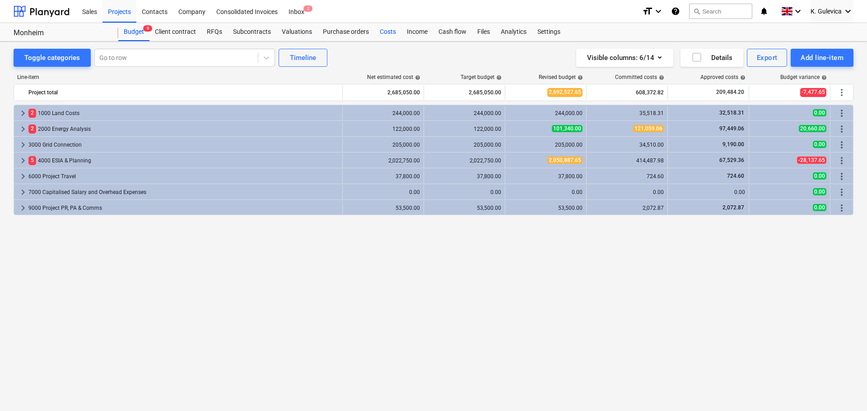
click at [386, 32] on div "Costs" at bounding box center [387, 32] width 27 height 18
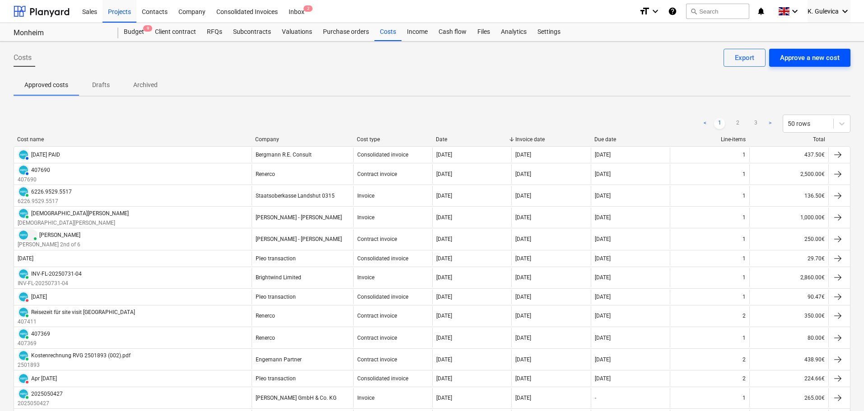
click at [824, 58] on div "Approve a new cost" at bounding box center [810, 58] width 60 height 12
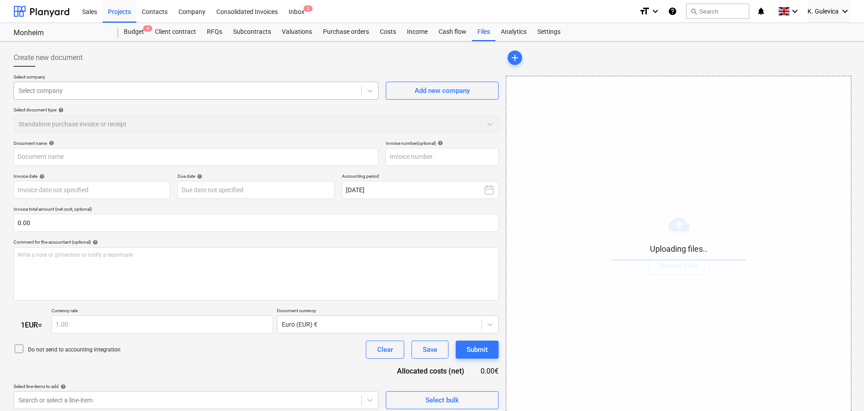
click at [156, 90] on div at bounding box center [188, 90] width 338 height 9
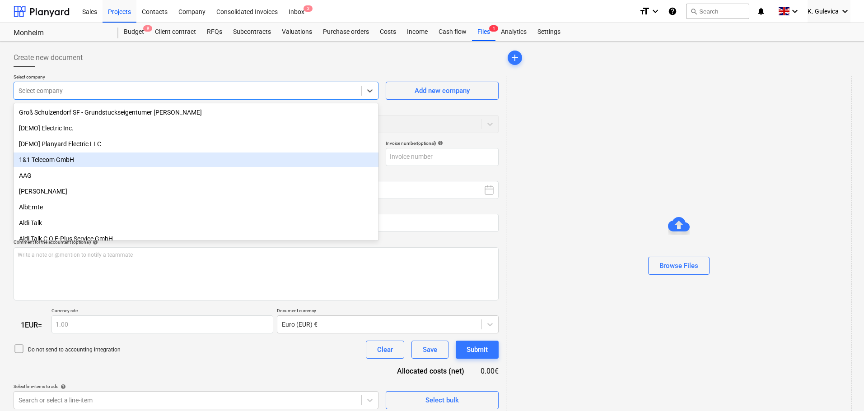
type input "D250620_Monheim_AV_[DOMAIN_NAME]_Storno.pdf"
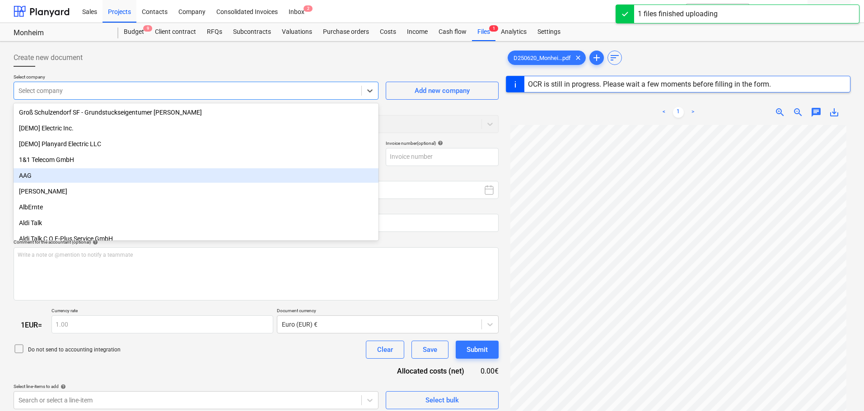
click at [35, 177] on div "AAG" at bounding box center [196, 175] width 365 height 14
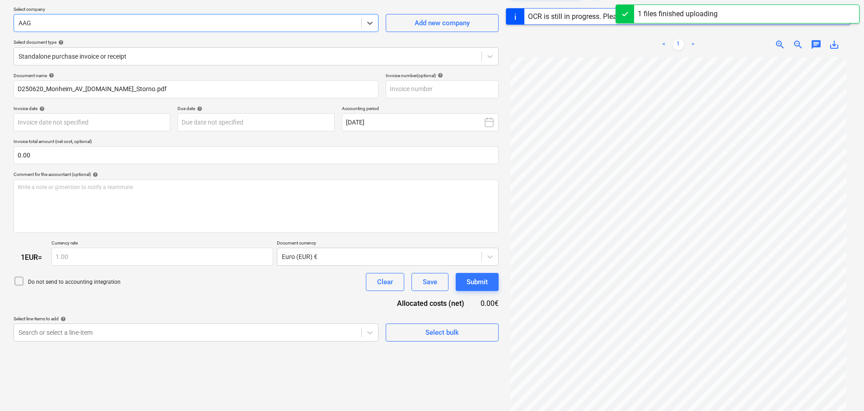
scroll to position [107, 0]
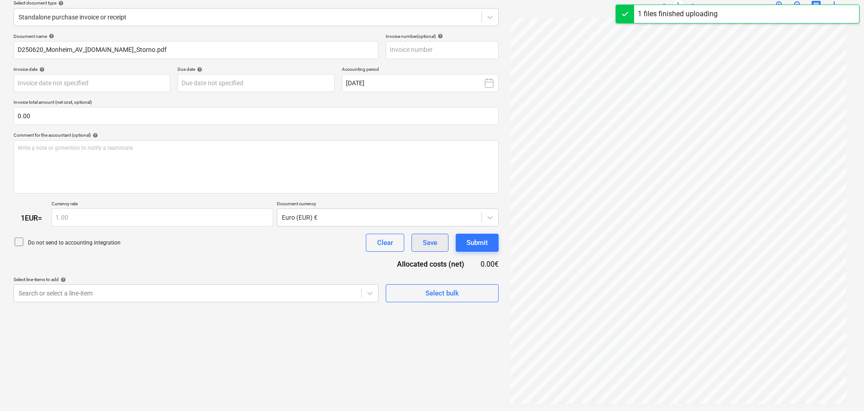
click at [428, 245] on div "Save" at bounding box center [430, 243] width 14 height 12
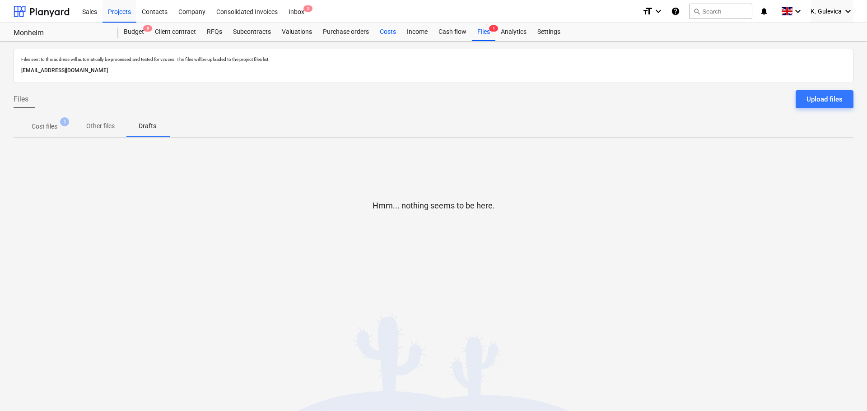
click at [385, 30] on div "Costs" at bounding box center [387, 32] width 27 height 18
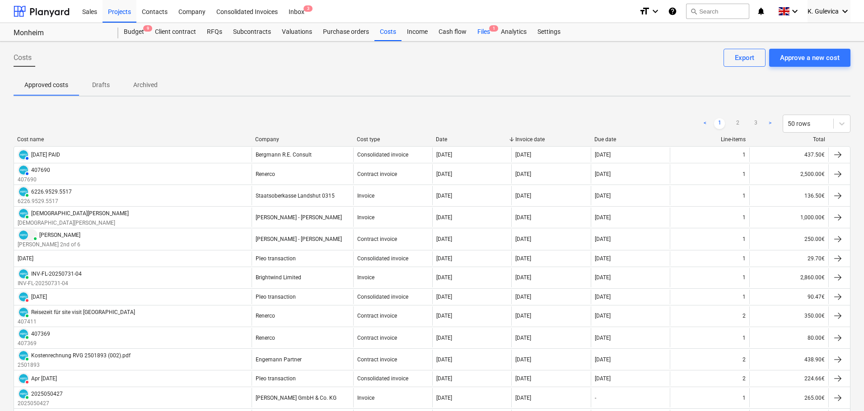
click at [484, 30] on div "Files 1" at bounding box center [483, 32] width 23 height 18
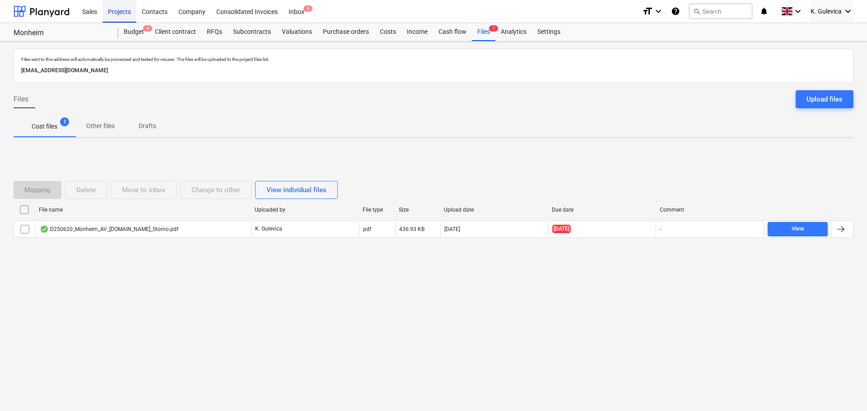
click at [115, 14] on div "Projects" at bounding box center [119, 11] width 34 height 23
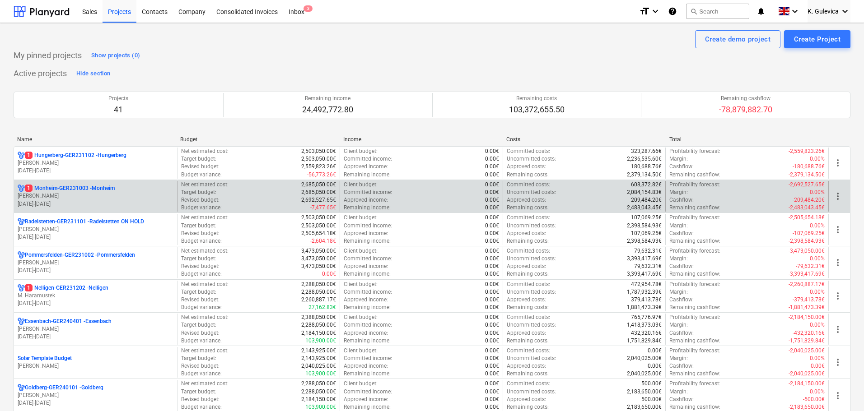
click at [89, 195] on p "[PERSON_NAME]" at bounding box center [96, 196] width 156 height 8
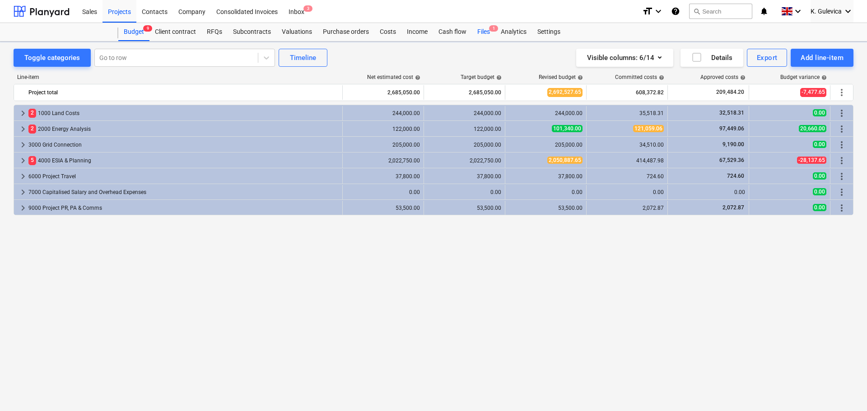
click at [479, 34] on div "Files 1" at bounding box center [483, 32] width 23 height 18
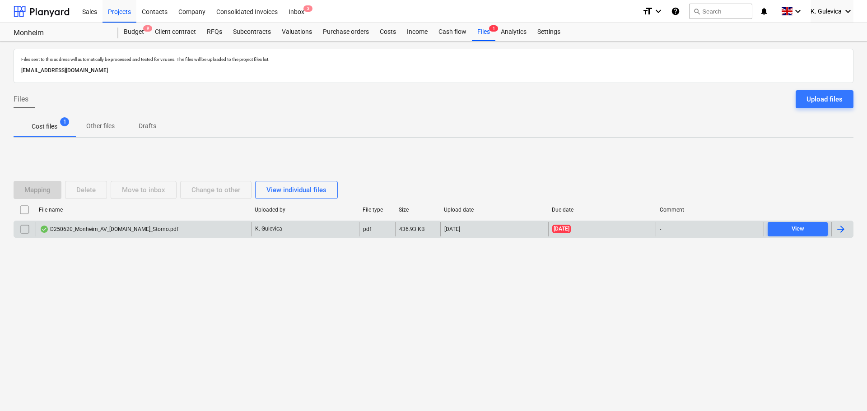
click at [20, 230] on input "checkbox" at bounding box center [25, 229] width 14 height 14
click at [88, 190] on div "Delete" at bounding box center [85, 190] width 19 height 12
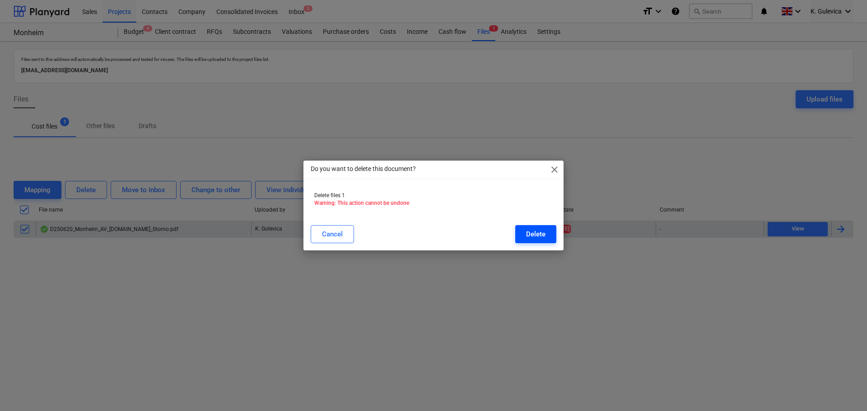
click at [551, 233] on button "Delete" at bounding box center [535, 234] width 41 height 18
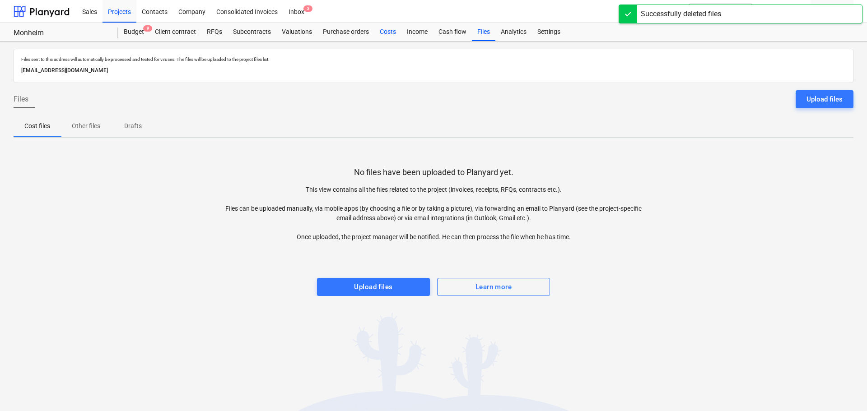
click at [385, 31] on div "Costs" at bounding box center [387, 32] width 27 height 18
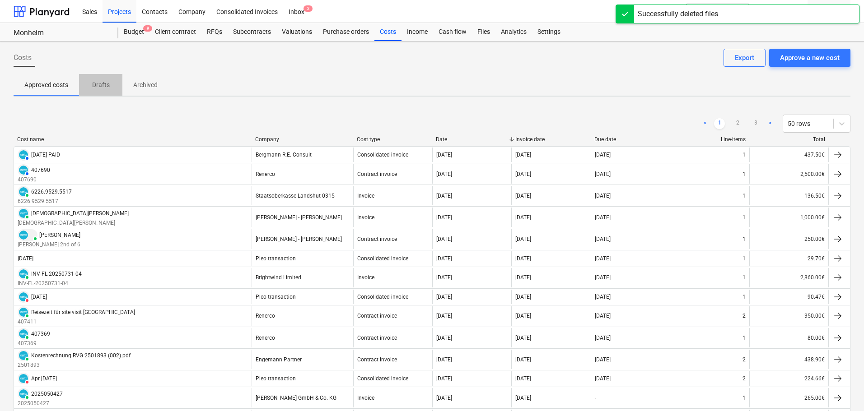
click at [105, 80] on p "Drafts" at bounding box center [101, 84] width 22 height 9
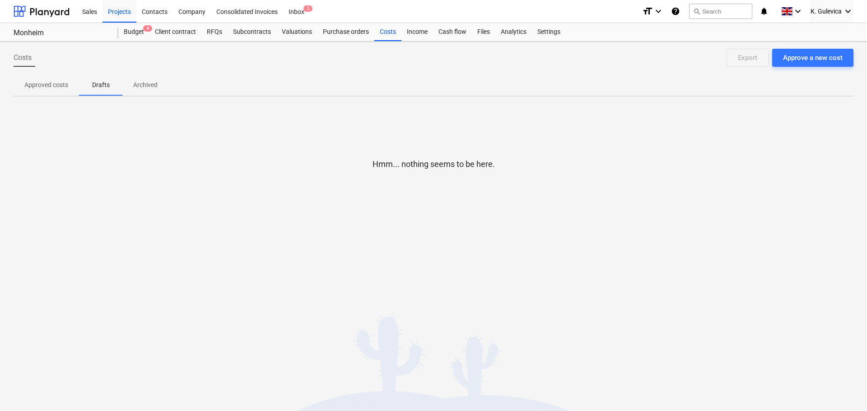
click at [56, 79] on span "Approved costs" at bounding box center [46, 85] width 65 height 15
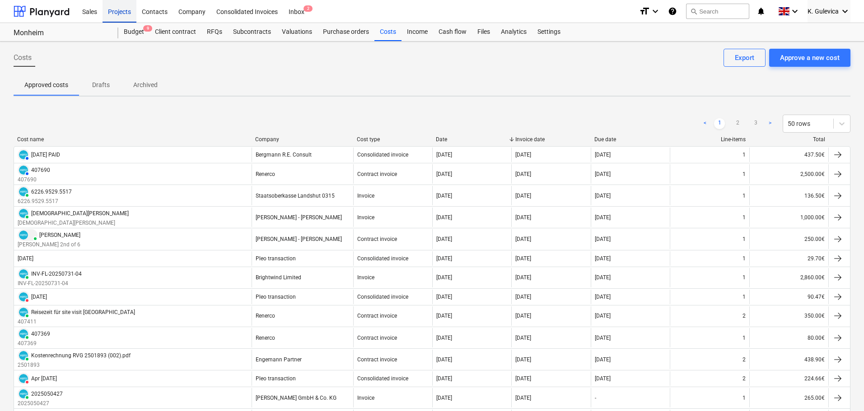
click at [127, 14] on div "Projects" at bounding box center [119, 11] width 34 height 23
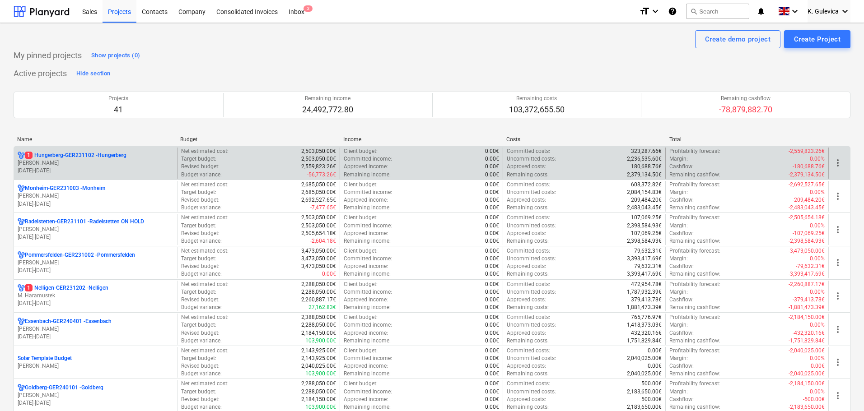
click at [79, 163] on p "[PERSON_NAME]" at bounding box center [96, 163] width 156 height 8
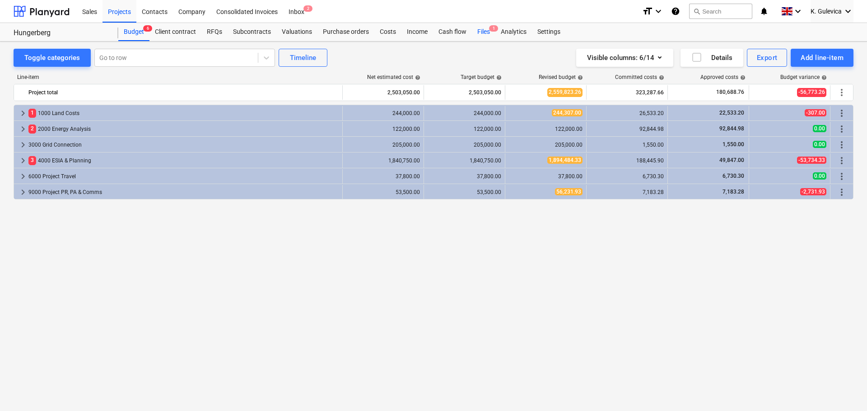
click at [482, 34] on div "Files 1" at bounding box center [483, 32] width 23 height 18
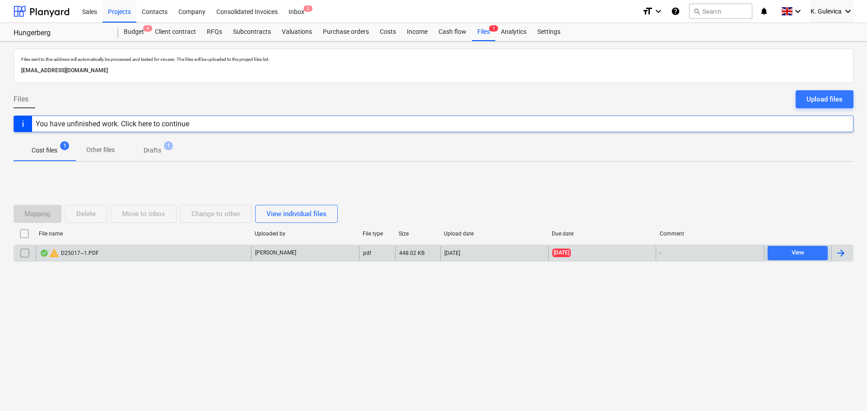
click at [83, 257] on div "warning D25017~1.PDF" at bounding box center [69, 253] width 59 height 11
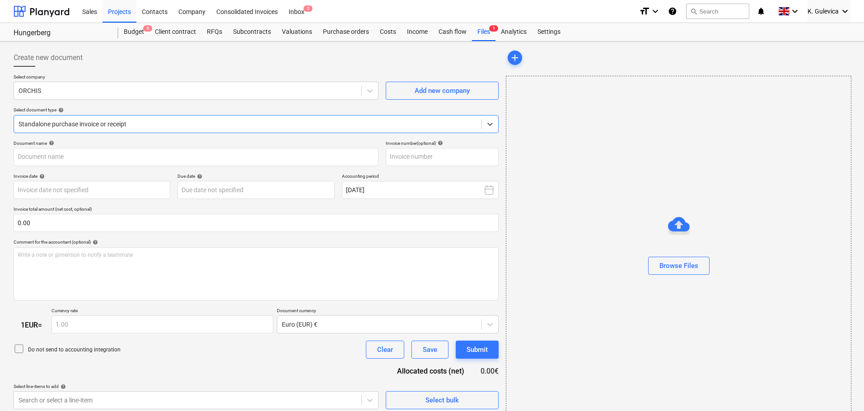
type input "DE323281164"
type input "[DATE]"
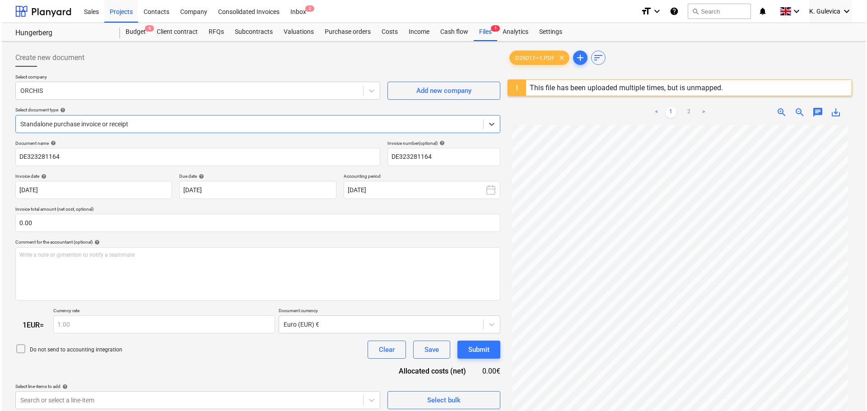
scroll to position [91, 0]
click at [472, 26] on div "Files 1" at bounding box center [483, 32] width 23 height 18
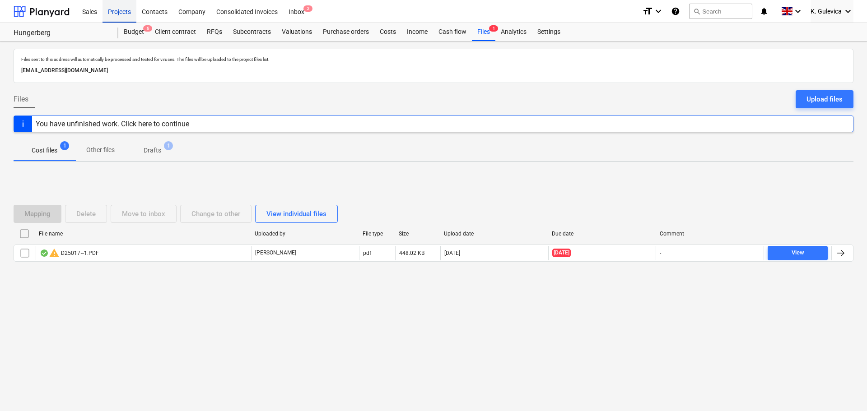
click at [113, 11] on div "Projects" at bounding box center [119, 11] width 34 height 23
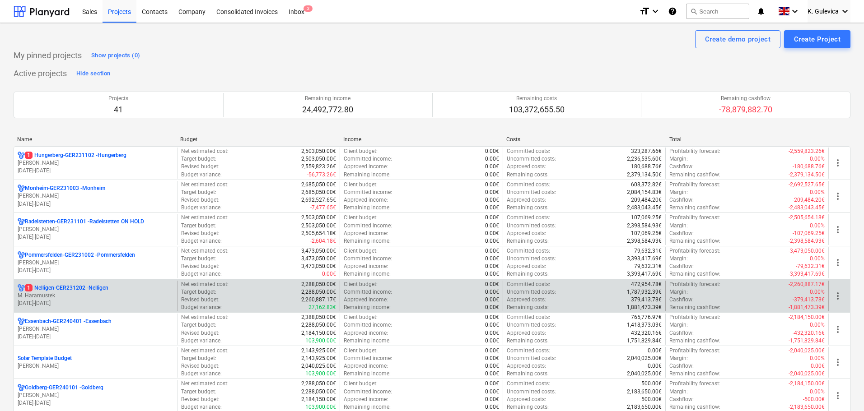
click at [100, 294] on p "M. Haramustek" at bounding box center [96, 296] width 156 height 8
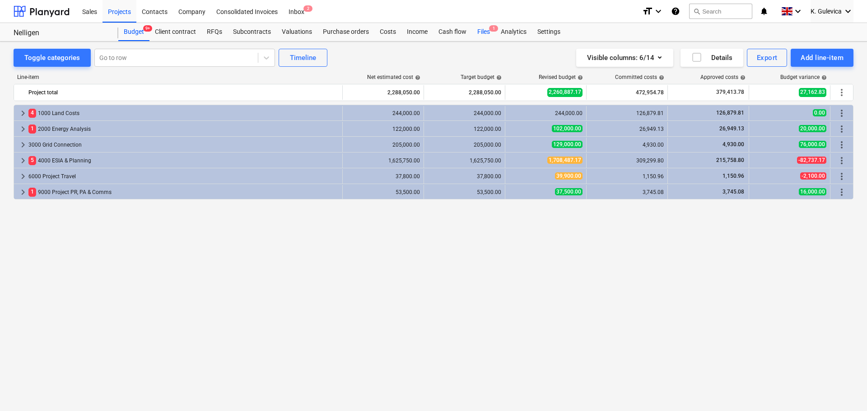
click at [487, 30] on div "Files 1" at bounding box center [483, 32] width 23 height 18
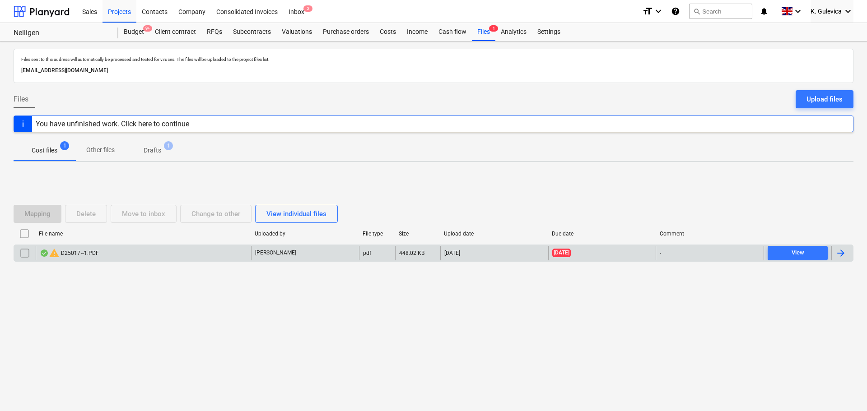
click at [74, 252] on div "warning D25017~1.PDF" at bounding box center [69, 253] width 59 height 11
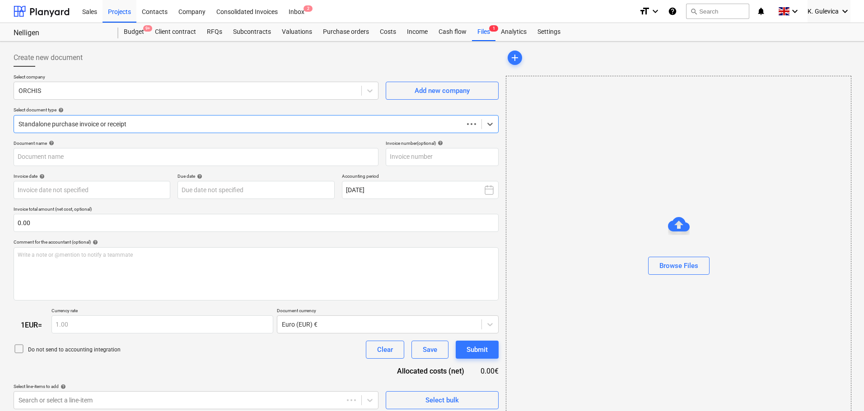
type input "DE323281164"
type input "[DATE]"
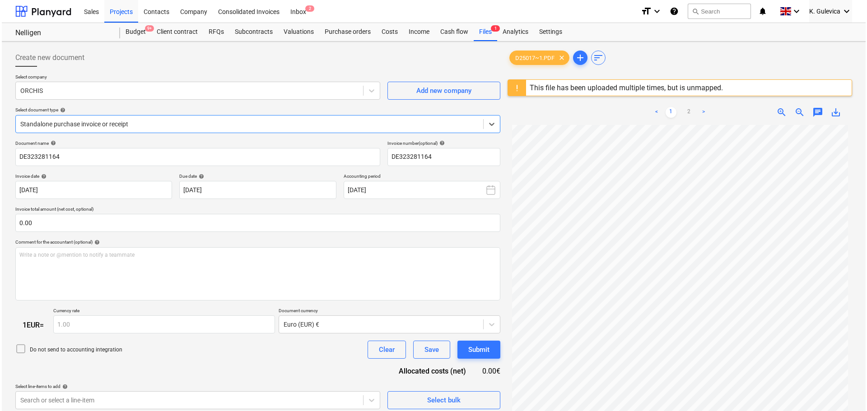
scroll to position [91, 0]
click at [480, 31] on div "Files 1" at bounding box center [483, 32] width 23 height 18
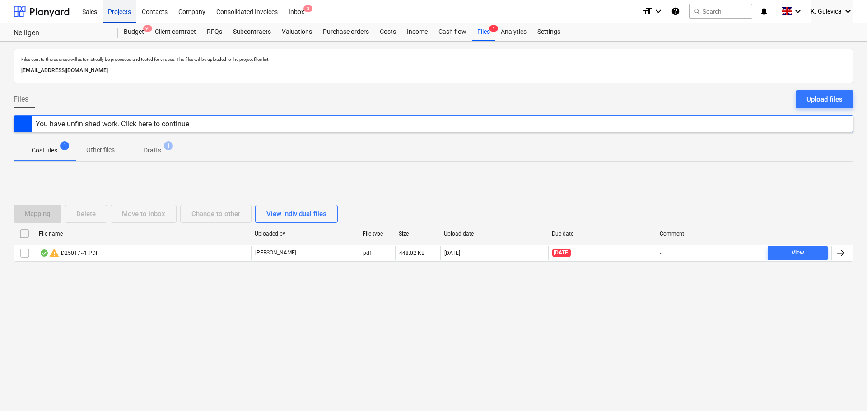
click at [118, 11] on div "Projects" at bounding box center [119, 11] width 34 height 23
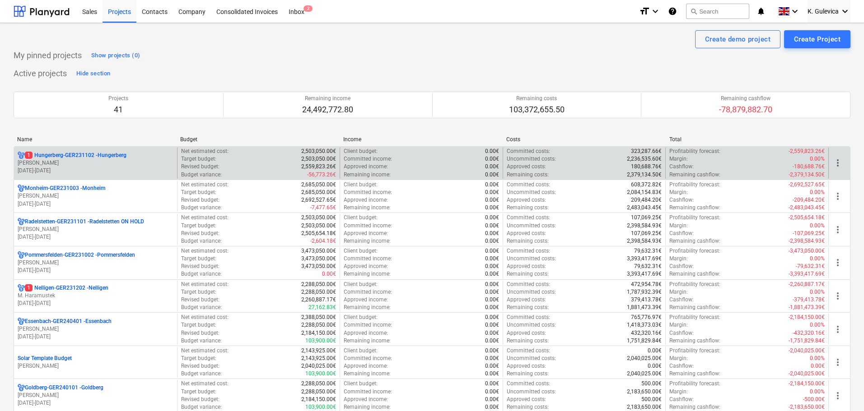
click at [59, 160] on p "[PERSON_NAME]" at bounding box center [96, 163] width 156 height 8
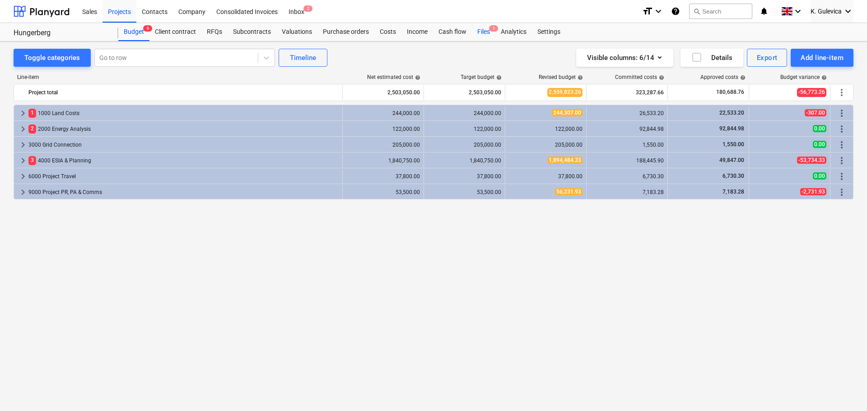
click at [482, 31] on div "Files 1" at bounding box center [483, 32] width 23 height 18
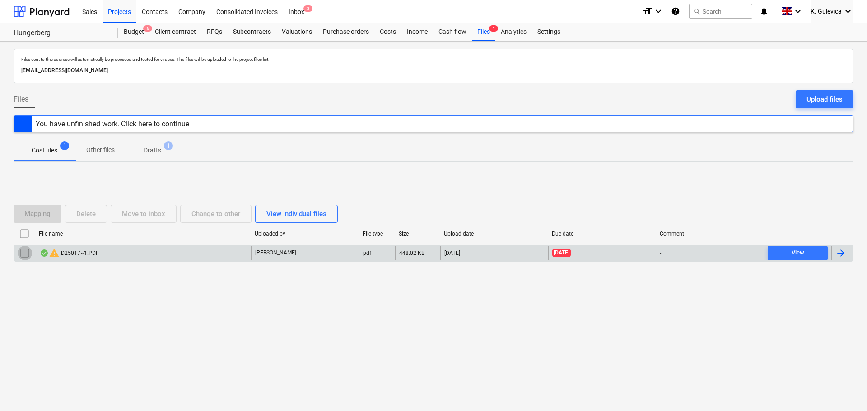
click at [26, 251] on input "checkbox" at bounding box center [25, 253] width 14 height 14
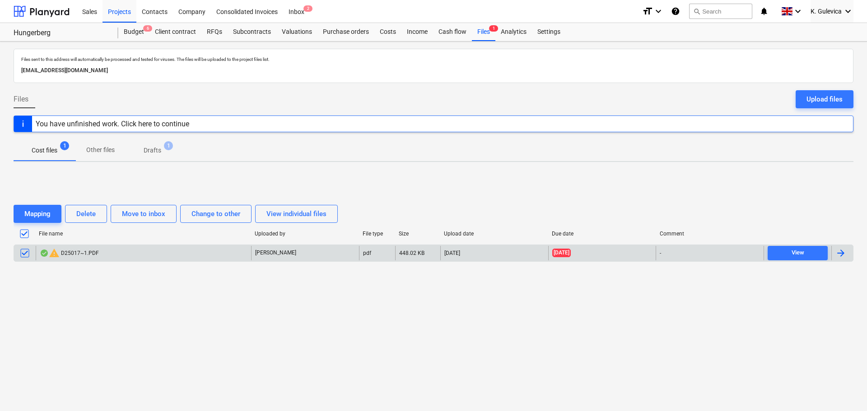
click at [28, 252] on input "checkbox" at bounding box center [25, 253] width 14 height 14
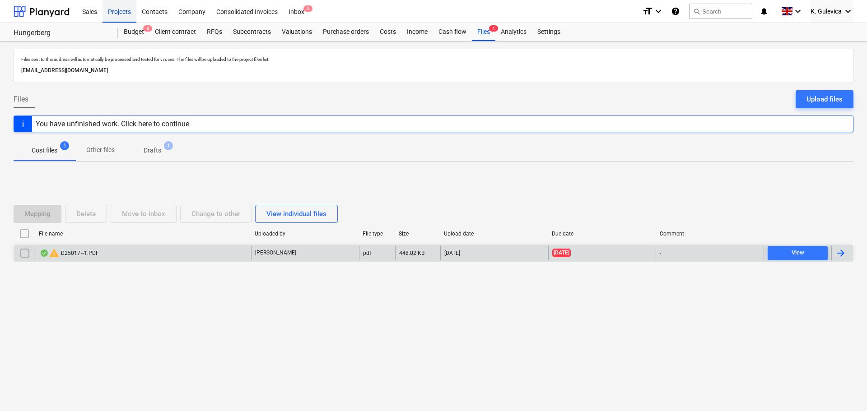
click at [122, 13] on div "Projects" at bounding box center [119, 11] width 34 height 23
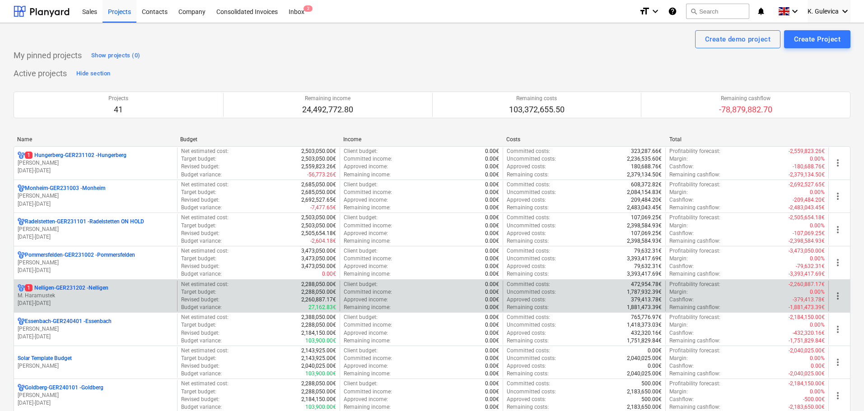
click at [98, 297] on p "M. Haramustek" at bounding box center [96, 296] width 156 height 8
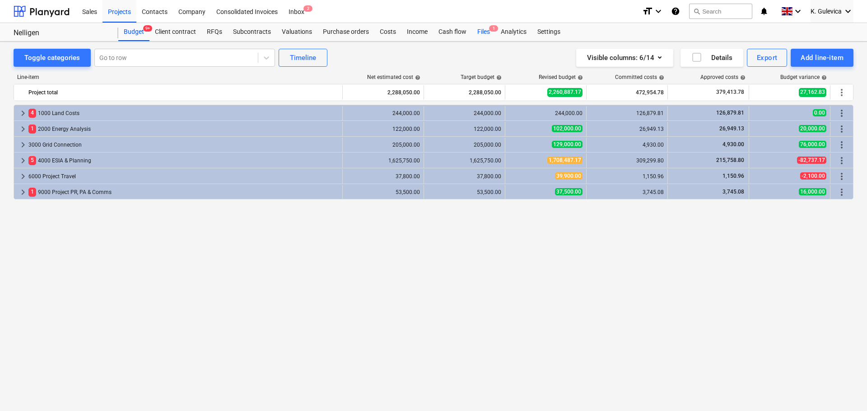
click at [479, 33] on div "Files 1" at bounding box center [483, 32] width 23 height 18
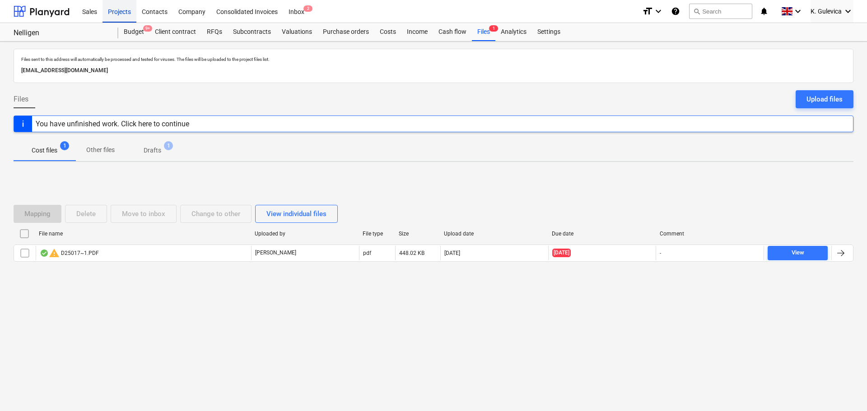
click at [116, 7] on div "Projects" at bounding box center [119, 11] width 34 height 23
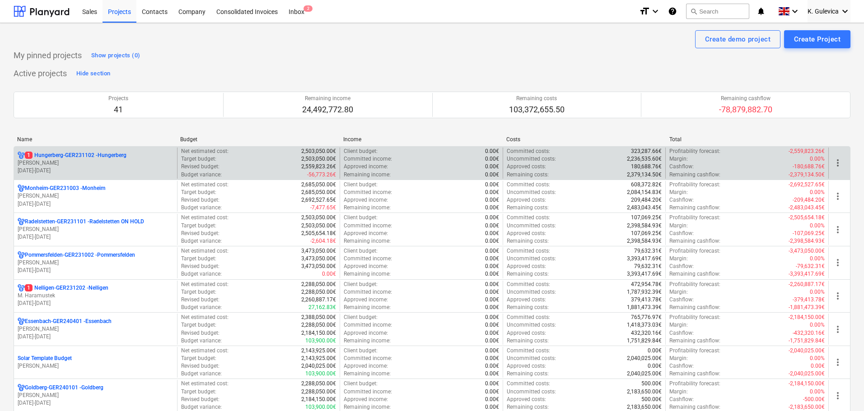
click at [126, 166] on p "[PERSON_NAME]" at bounding box center [96, 163] width 156 height 8
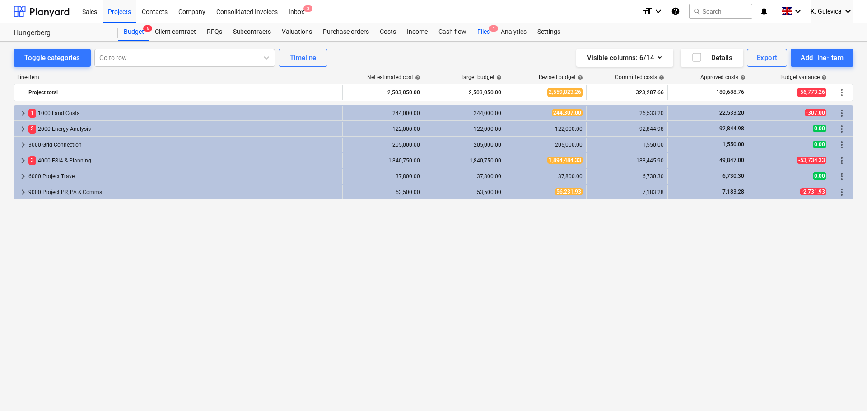
click at [484, 31] on div "Files 1" at bounding box center [483, 32] width 23 height 18
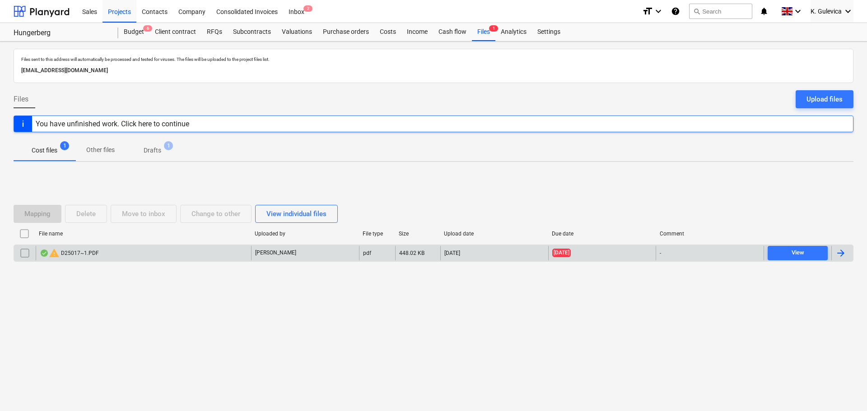
click at [25, 253] on input "checkbox" at bounding box center [25, 253] width 14 height 14
click at [82, 214] on div "Delete" at bounding box center [85, 214] width 19 height 12
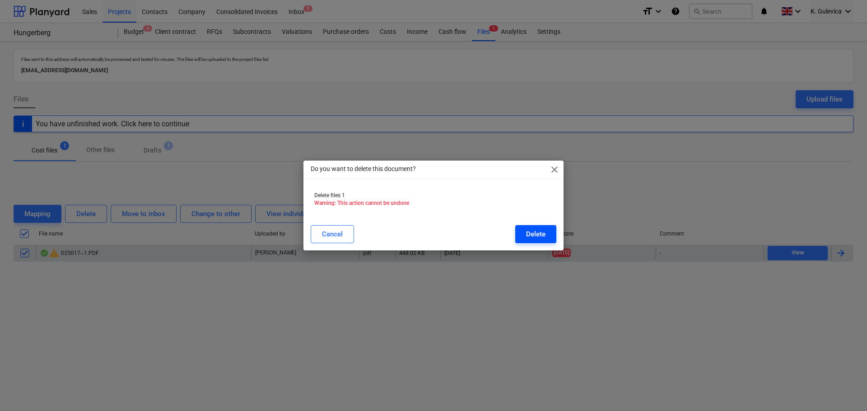
drag, startPoint x: 534, startPoint y: 230, endPoint x: 529, endPoint y: 230, distance: 5.0
click at [533, 230] on div "Delete" at bounding box center [535, 234] width 19 height 12
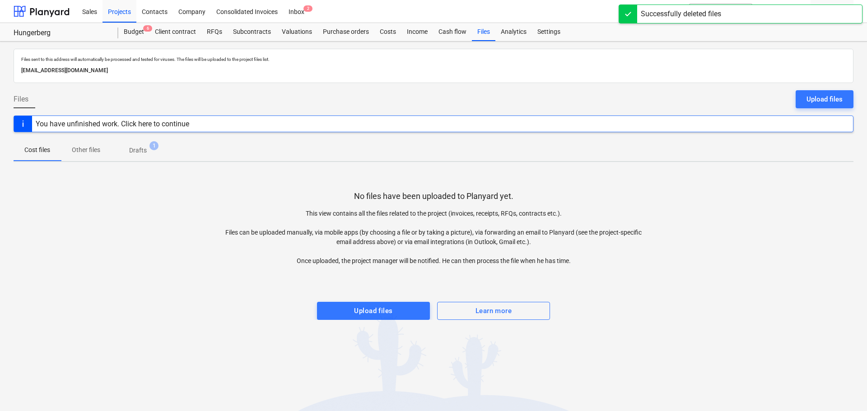
click at [142, 151] on p "Drafts" at bounding box center [138, 150] width 18 height 9
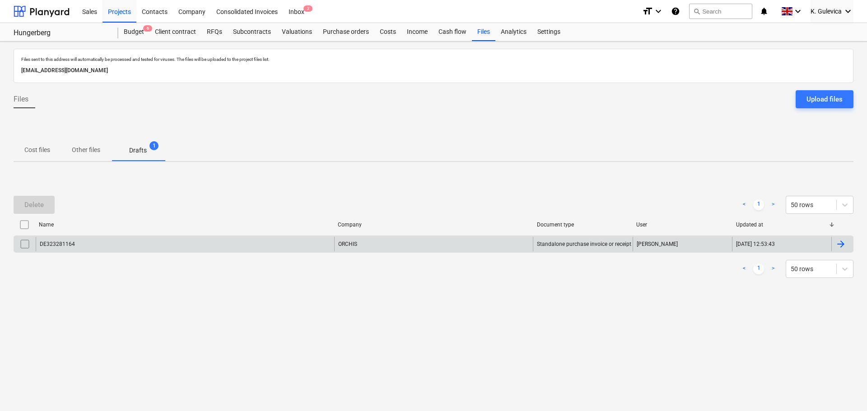
click at [166, 250] on div "DE323281164" at bounding box center [185, 244] width 298 height 14
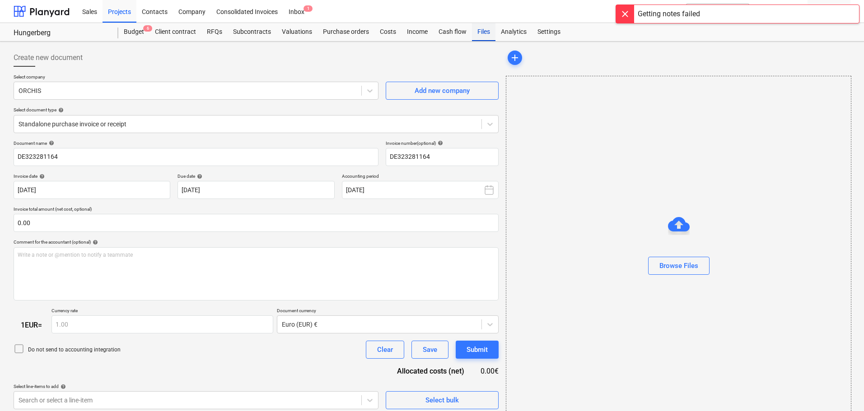
click at [482, 31] on div "Files" at bounding box center [483, 32] width 23 height 18
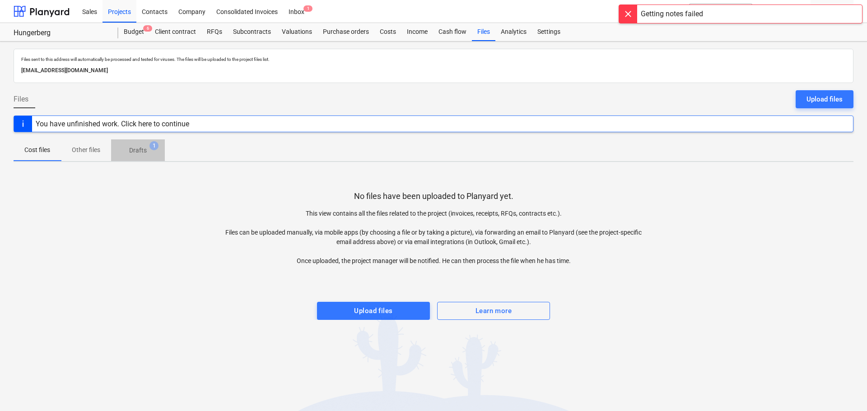
click at [140, 150] on p "Drafts" at bounding box center [138, 150] width 18 height 9
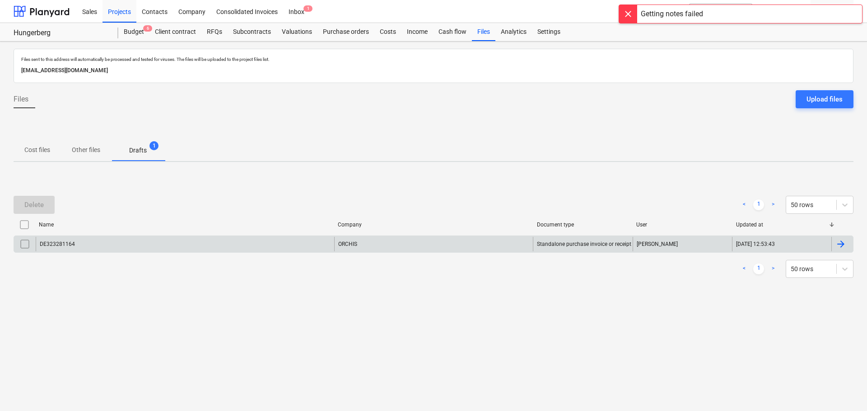
click at [25, 244] on input "checkbox" at bounding box center [25, 244] width 14 height 14
click at [26, 200] on div "Delete" at bounding box center [33, 205] width 19 height 12
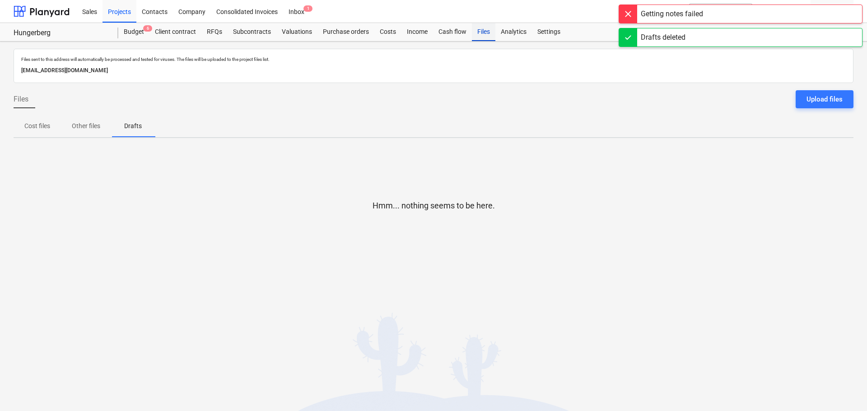
click at [476, 33] on div "Files" at bounding box center [483, 32] width 23 height 18
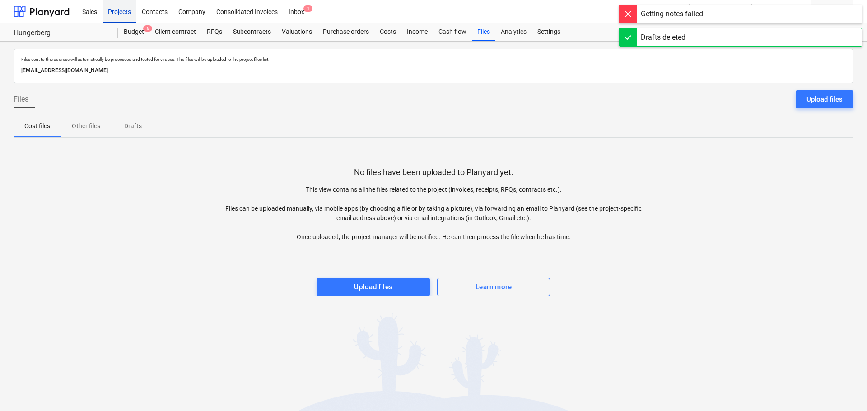
click at [111, 10] on div "Projects" at bounding box center [119, 11] width 34 height 23
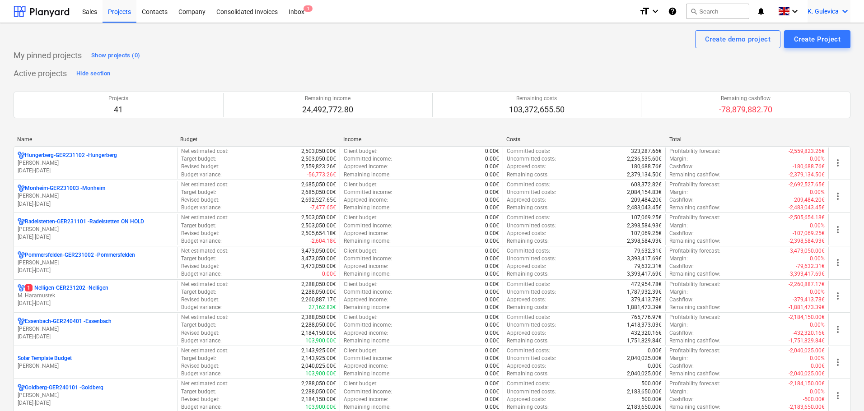
click at [815, 6] on div "K. Gulevica keyboard_arrow_down" at bounding box center [828, 11] width 43 height 23
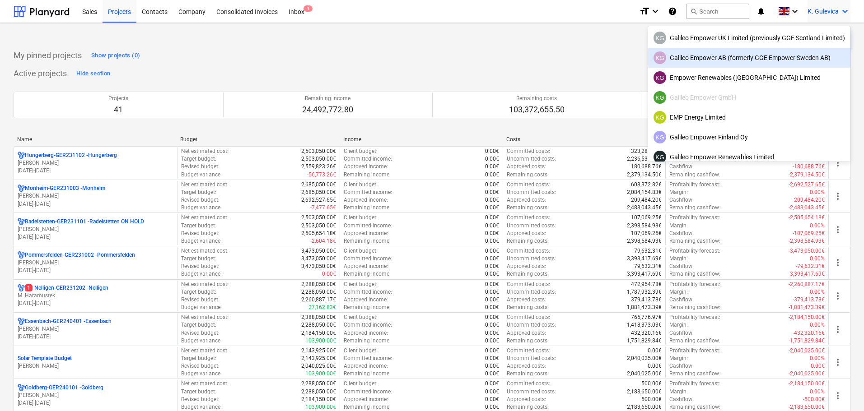
click at [730, 60] on div "KG Galileo Empower AB (formerly GGE Empower Sweden AB)" at bounding box center [748, 57] width 191 height 13
